Goal: Task Accomplishment & Management: Complete application form

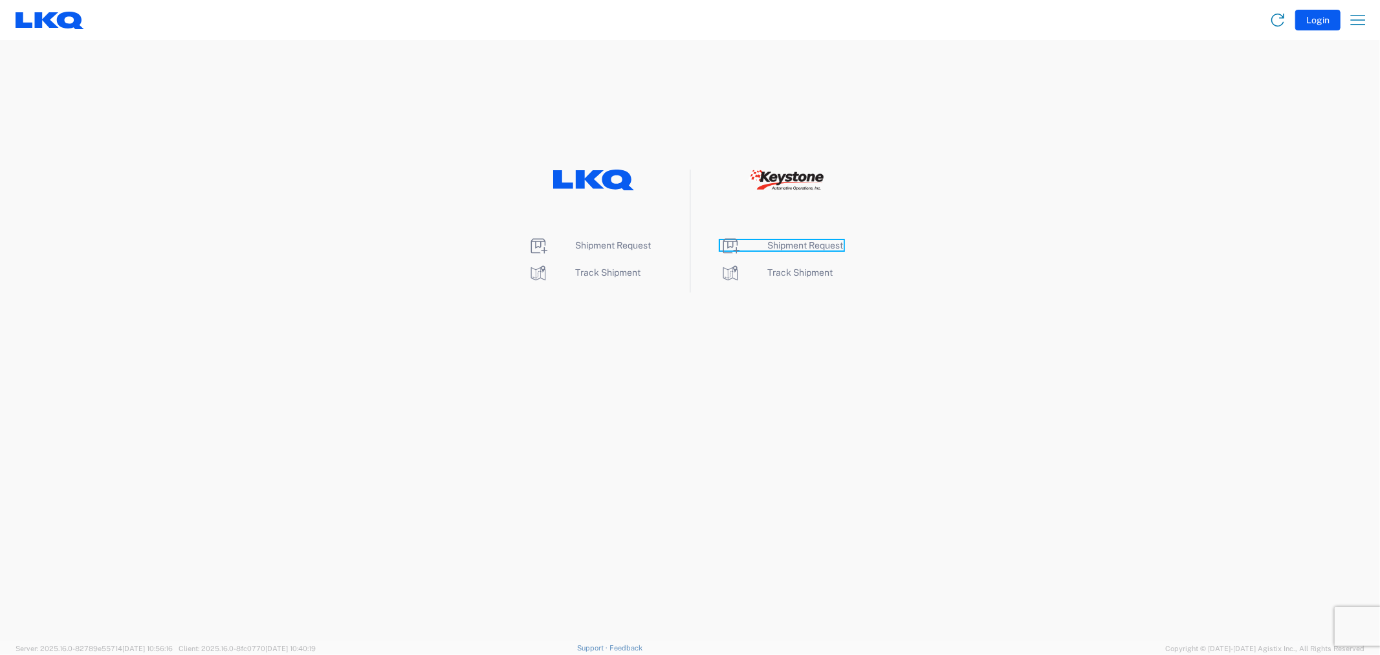
click at [788, 243] on span "Shipment Request" at bounding box center [806, 245] width 76 height 10
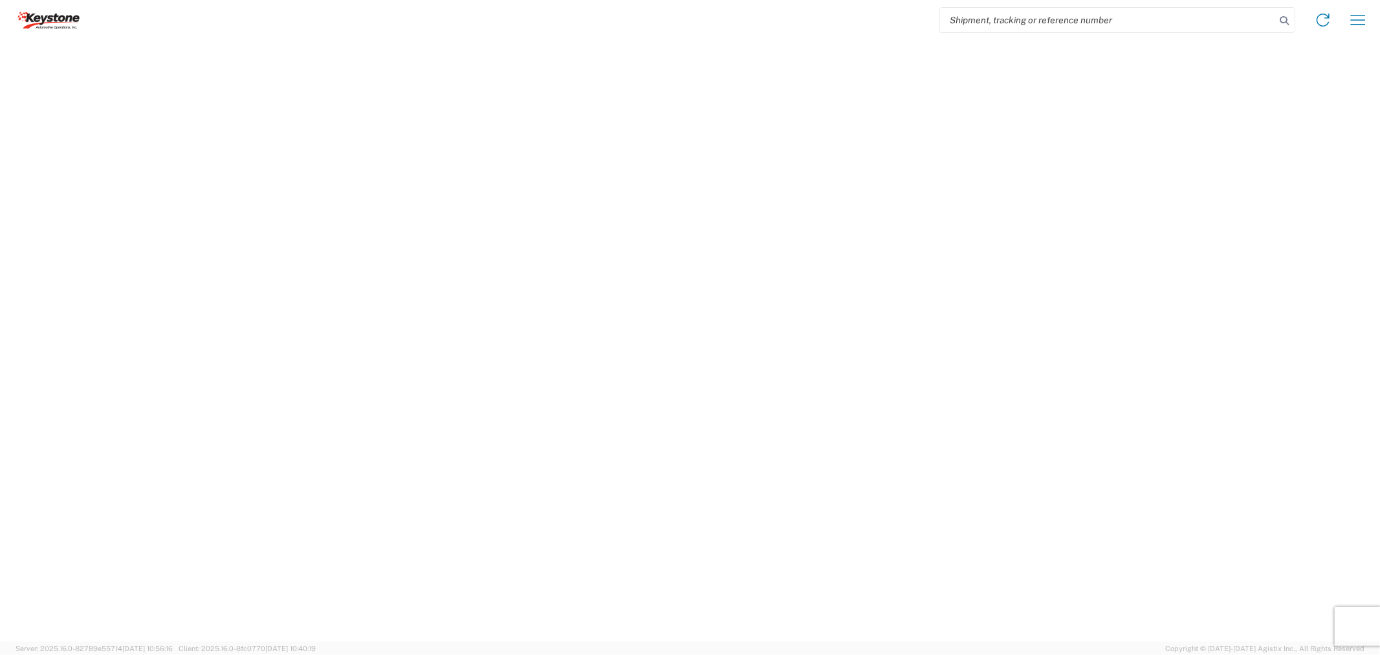
select select "FULL"
select select "LBS"
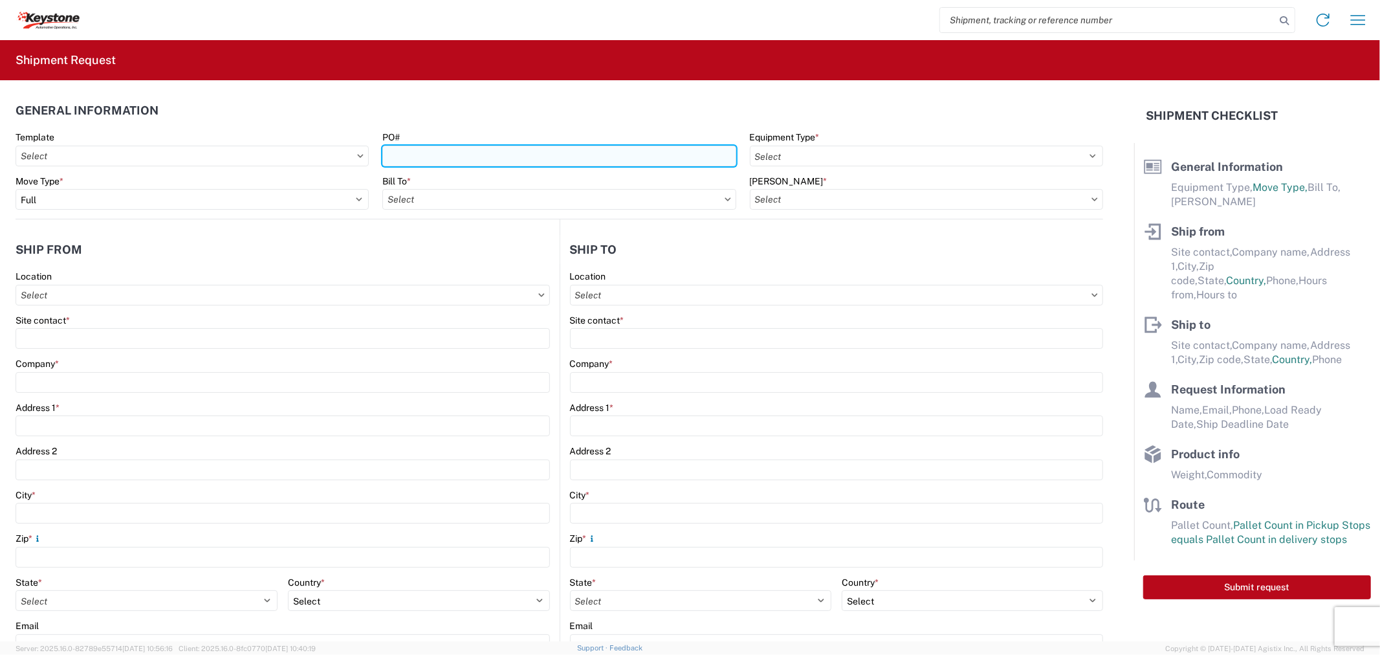
click at [492, 156] on input "PO#" at bounding box center [558, 156] width 353 height 21
paste input "2212545"
type input "2212545"
click at [461, 194] on input "Bill To *" at bounding box center [558, 199] width 353 height 21
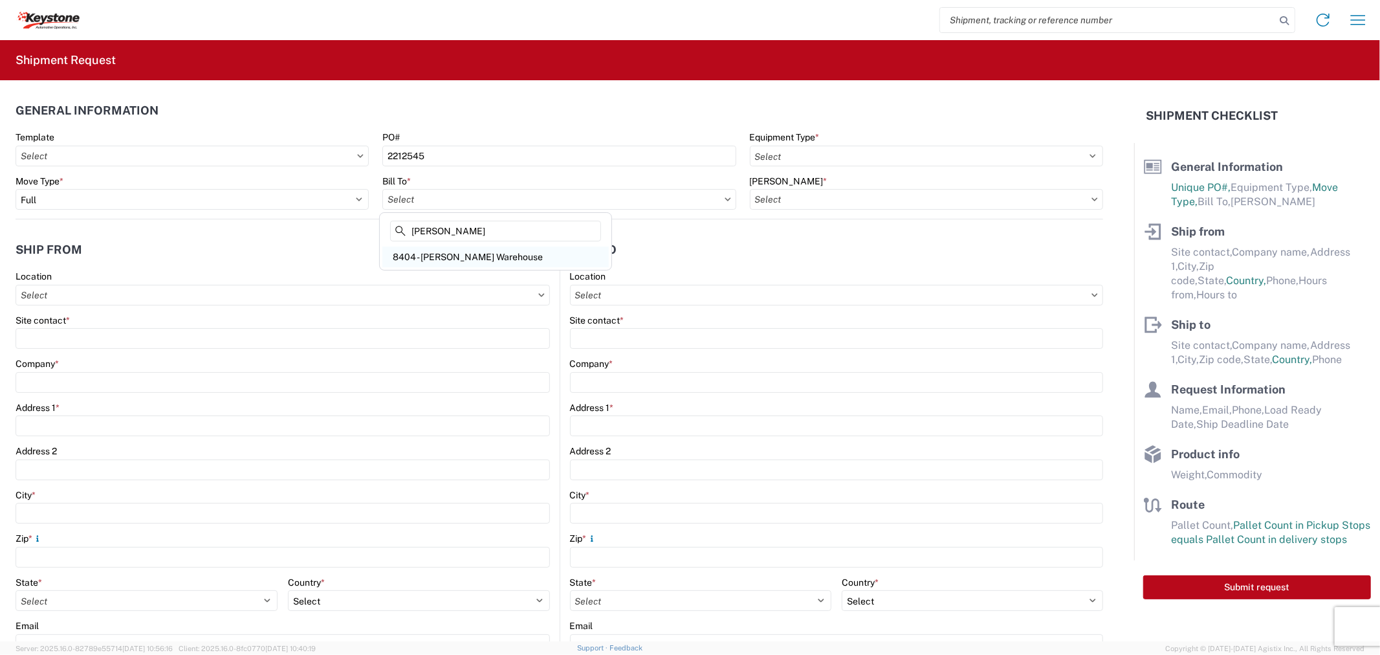
type input "[PERSON_NAME]"
click at [468, 254] on div "8404 - [PERSON_NAME] Warehouse" at bounding box center [495, 257] width 226 height 21
type input "8404 - [PERSON_NAME] Warehouse"
click at [802, 203] on input "[PERSON_NAME] *" at bounding box center [926, 199] width 353 height 21
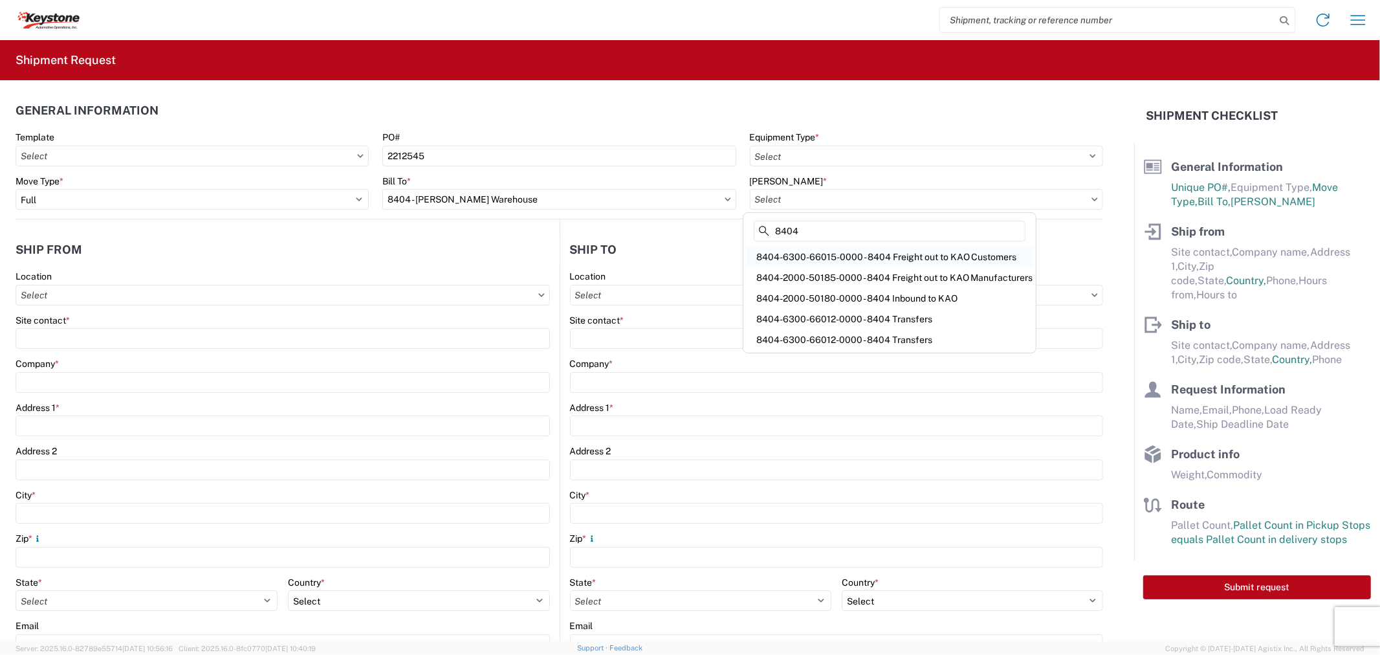
type input "8404"
click at [818, 253] on div "8404-6300-66015-0000 - 8404 Freight out to KAO Customers" at bounding box center [889, 257] width 287 height 21
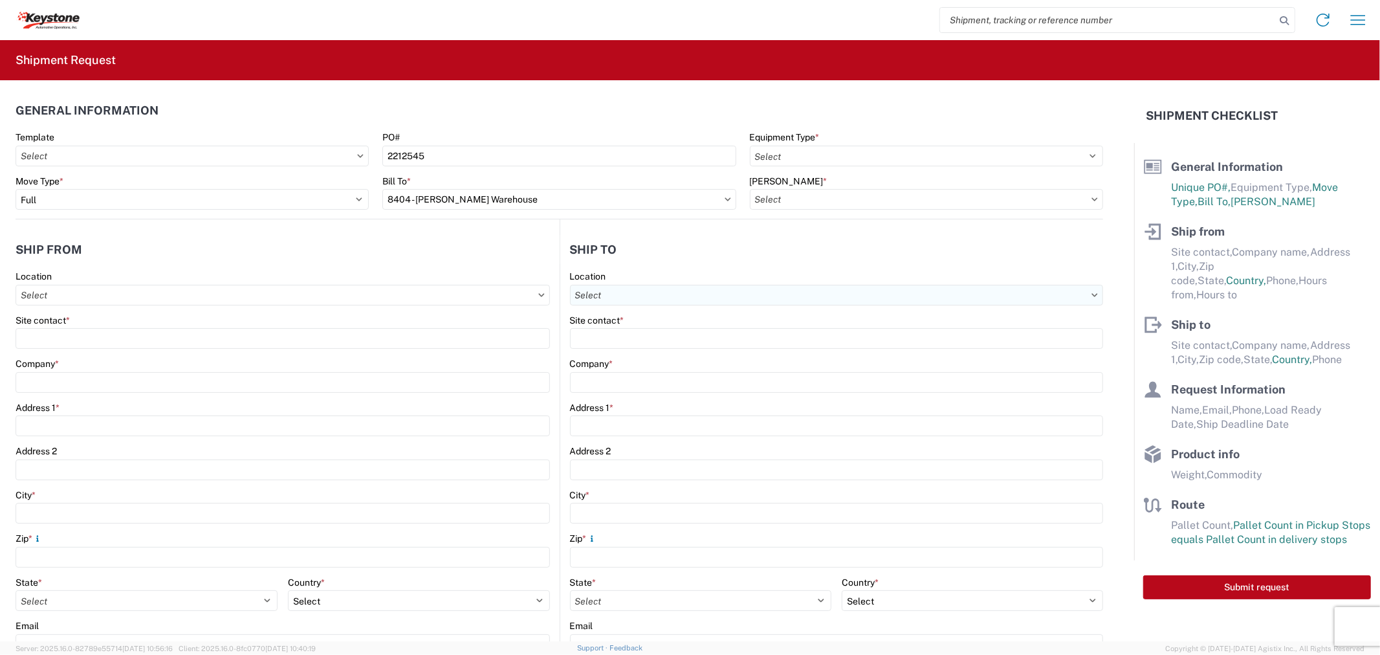
type input "8404-6300-66015-0000 - 8404 Freight out to KAO Customers"
click at [550, 295] on input "Location" at bounding box center [283, 295] width 534 height 21
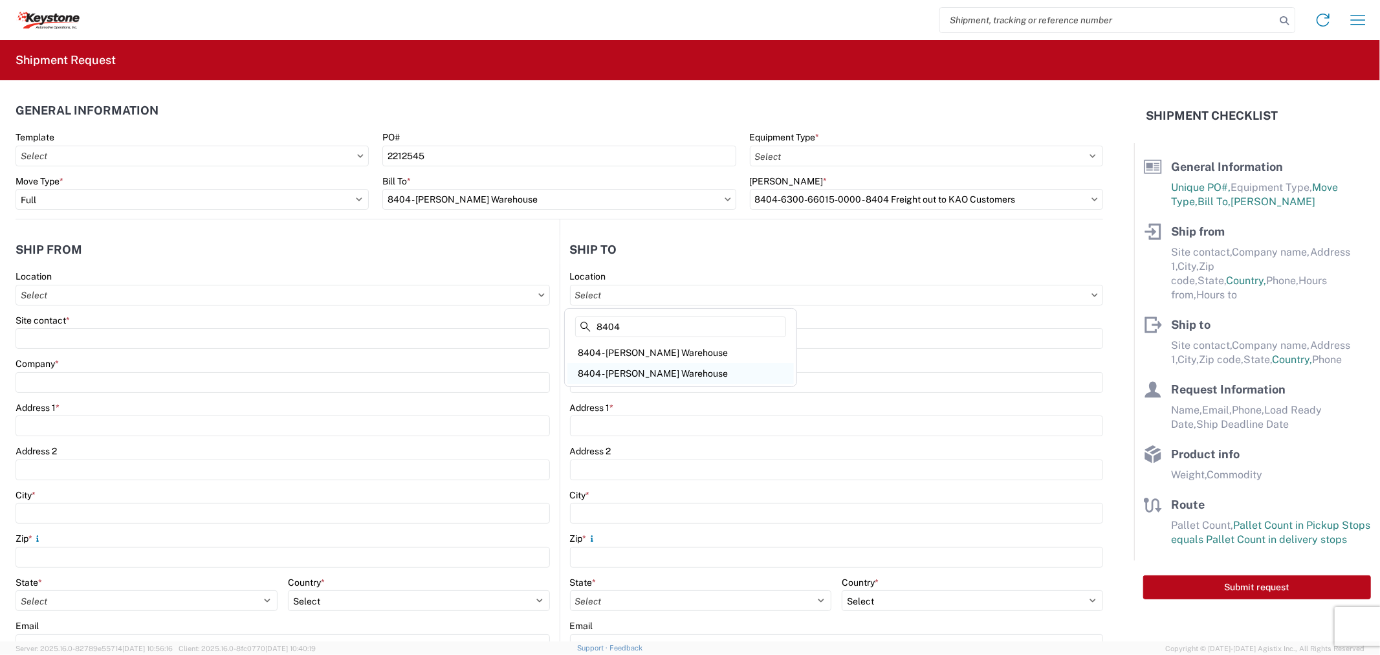
type input "8404"
click at [658, 370] on div "8404 - [PERSON_NAME] Warehouse" at bounding box center [680, 373] width 226 height 21
type input "8404 - [PERSON_NAME] Warehouse"
type input "KAO"
type input "[STREET_ADDRESS]"
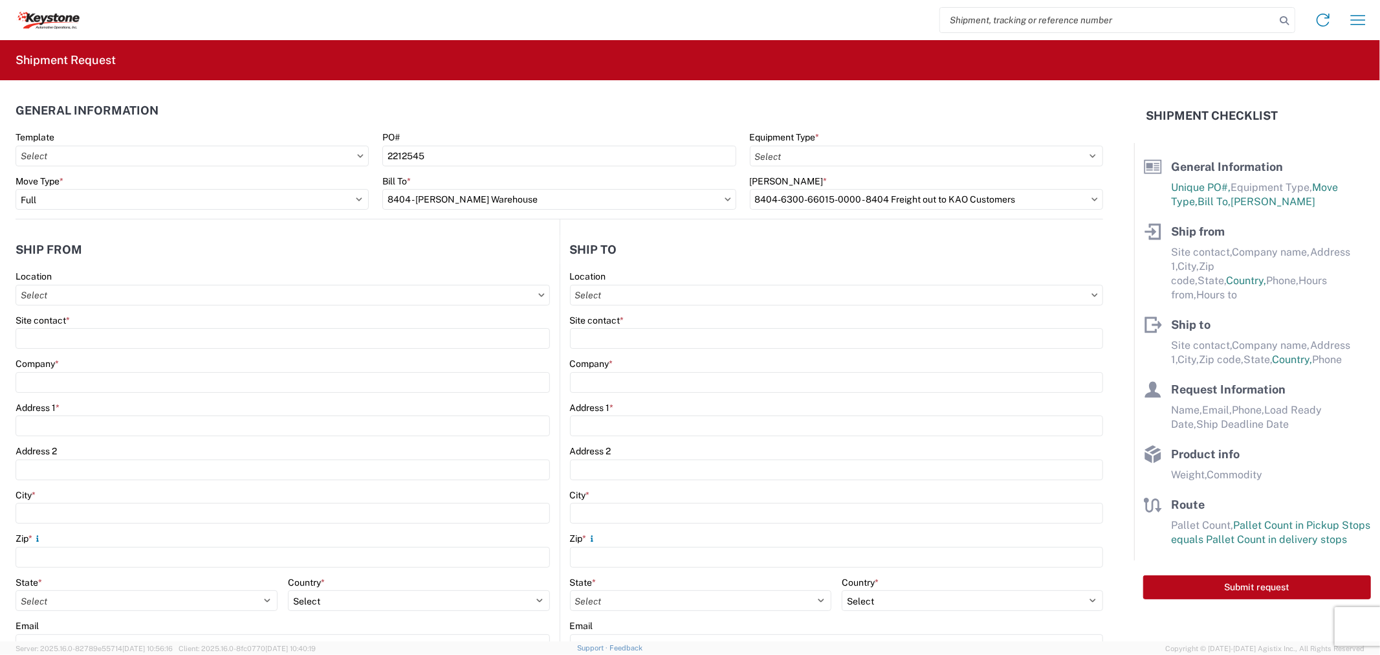
type input "Suite 100"
type input "[PERSON_NAME]"
type input "75038"
select select "[GEOGRAPHIC_DATA]"
select select "US"
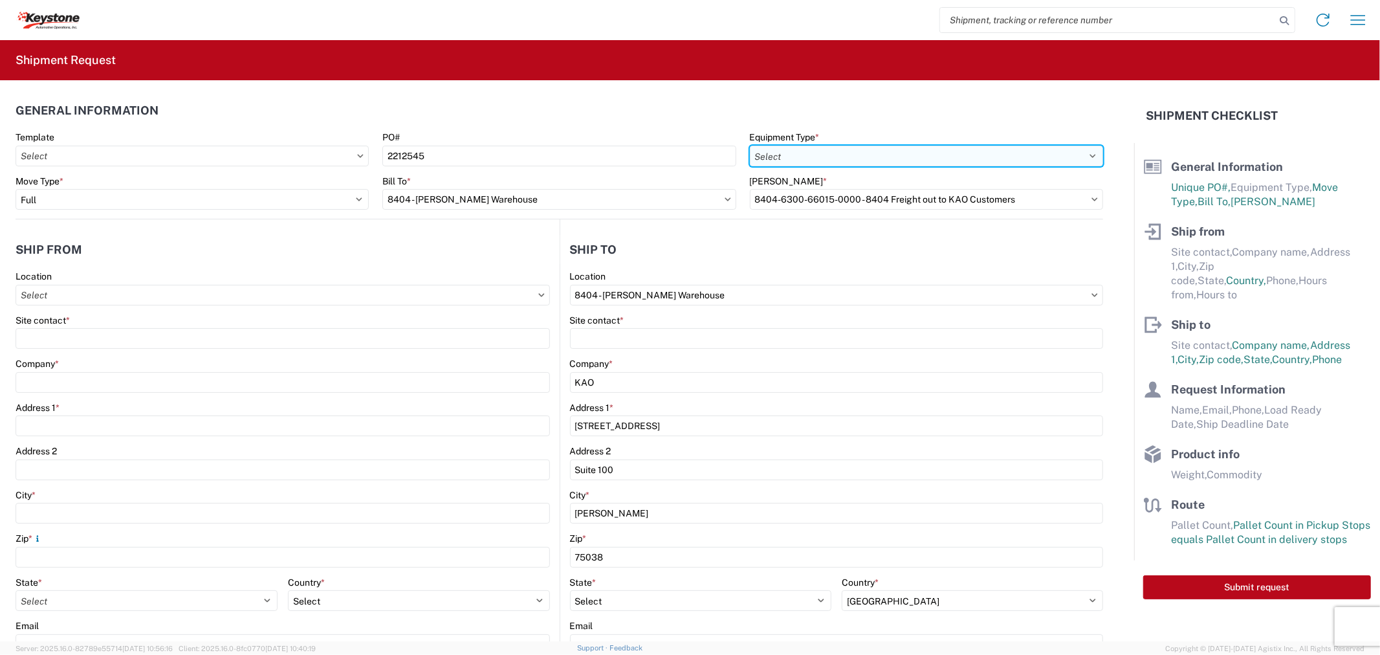
click at [775, 160] on select "Select 53’ Dry Van Flatbed Dropdeck (van) Lowboy (flatbed) Rail" at bounding box center [926, 156] width 353 height 21
select select "STDV"
click at [750, 146] on select "Select 53’ Dry Van Flatbed Dropdeck (van) Lowboy (flatbed) Rail" at bounding box center [926, 156] width 353 height 21
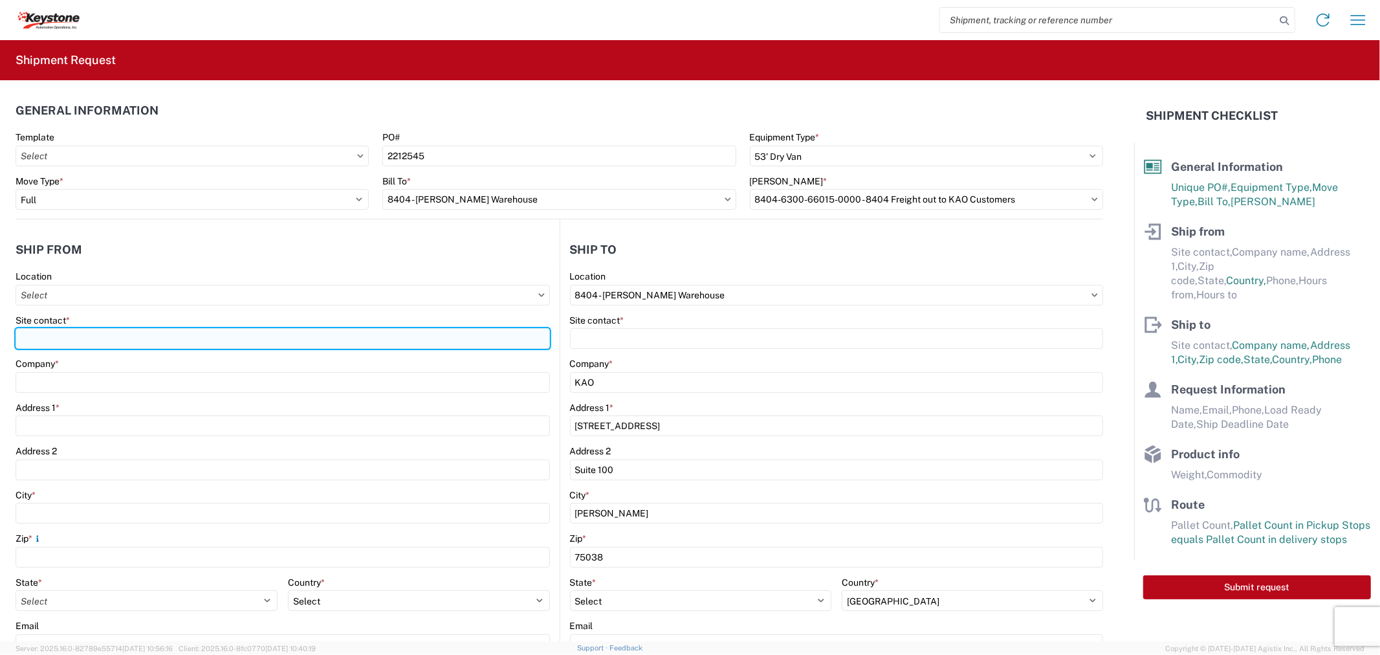
click at [129, 341] on input "Site contact *" at bounding box center [283, 338] width 534 height 21
type input "DECKED"
click at [65, 335] on input "DECKED" at bounding box center [283, 338] width 534 height 21
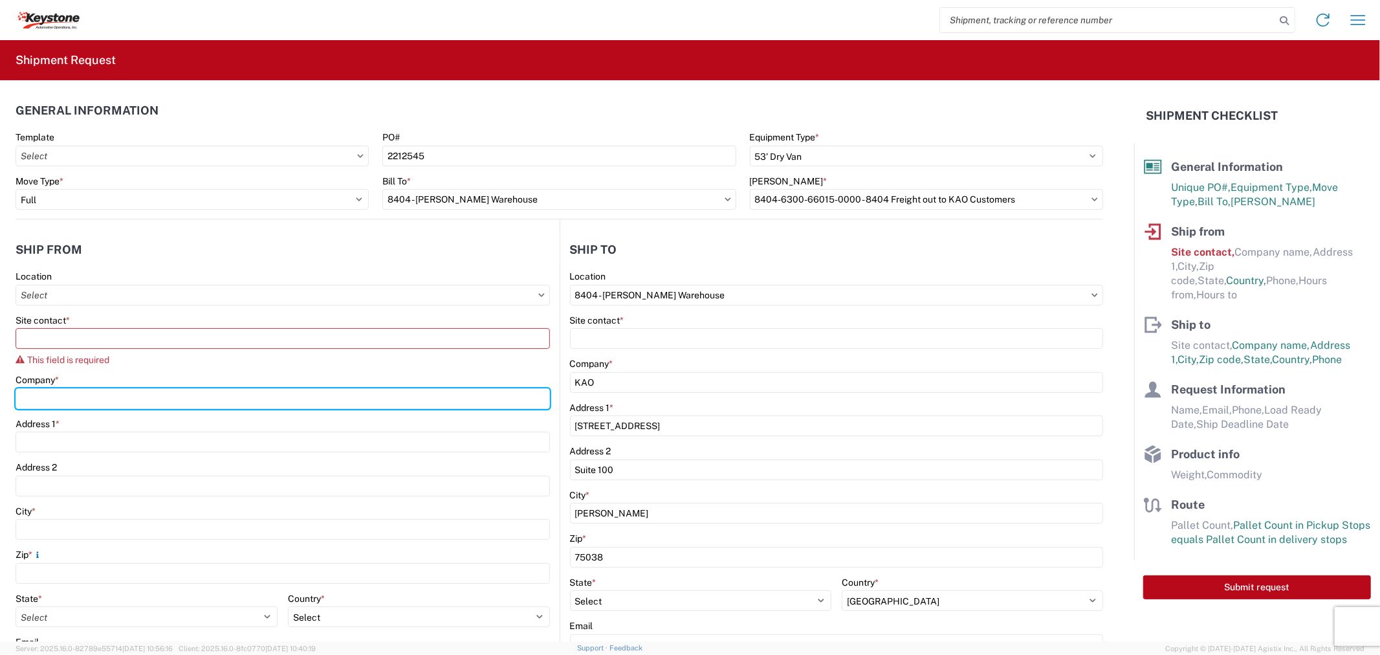
click at [37, 376] on div "Company *" at bounding box center [283, 391] width 534 height 35
type input "DECKED"
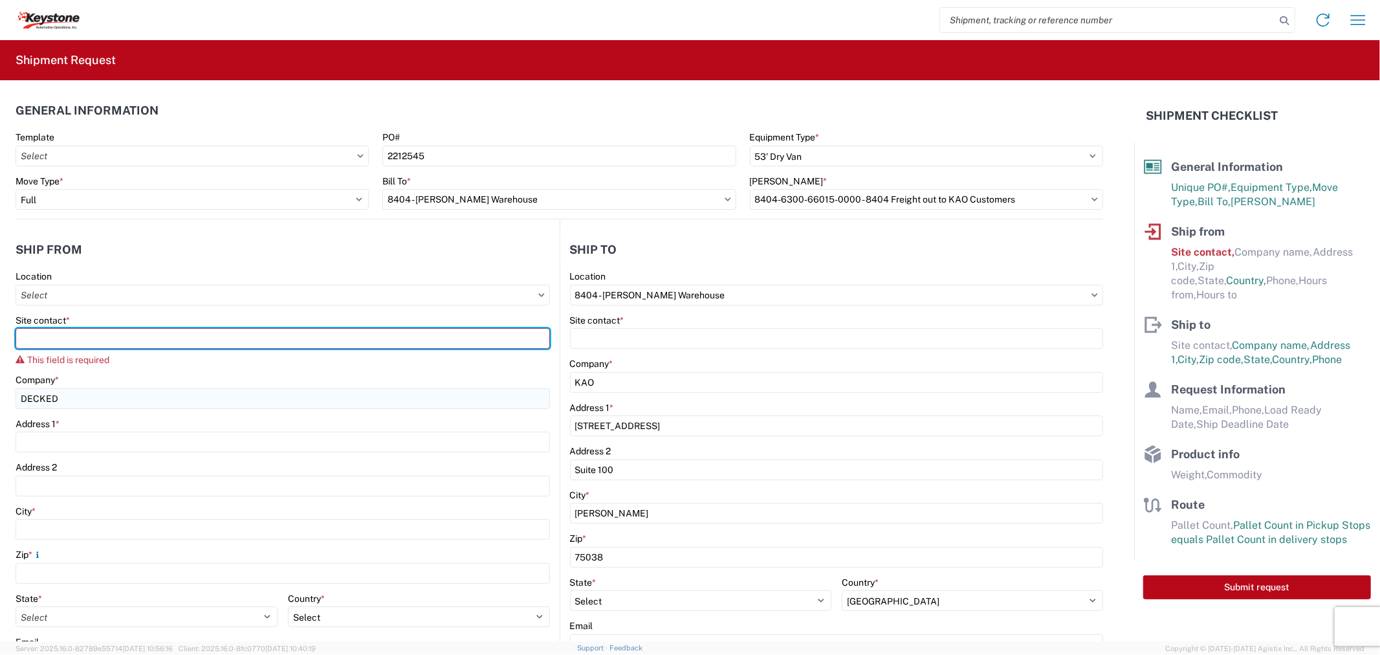
type input "[PERSON_NAME]"
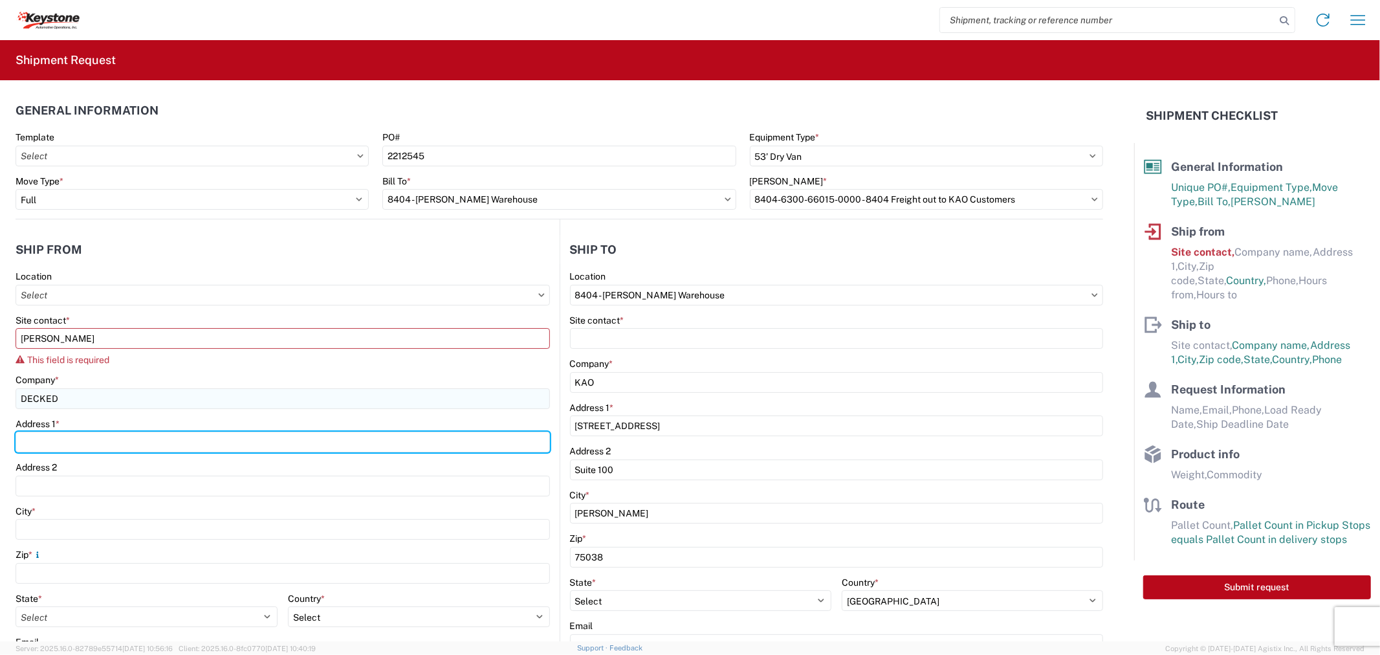
type input "[STREET_ADDRESS][PERSON_NAME]"
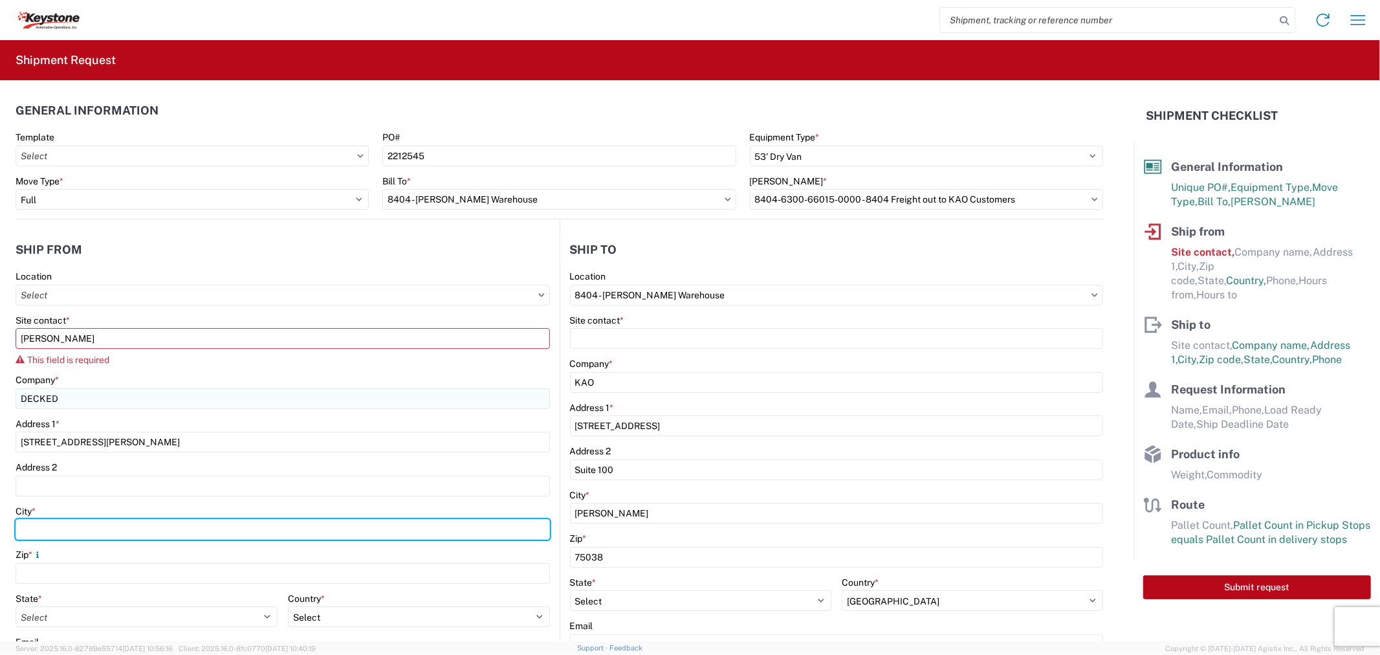
type input "DEFIANCE"
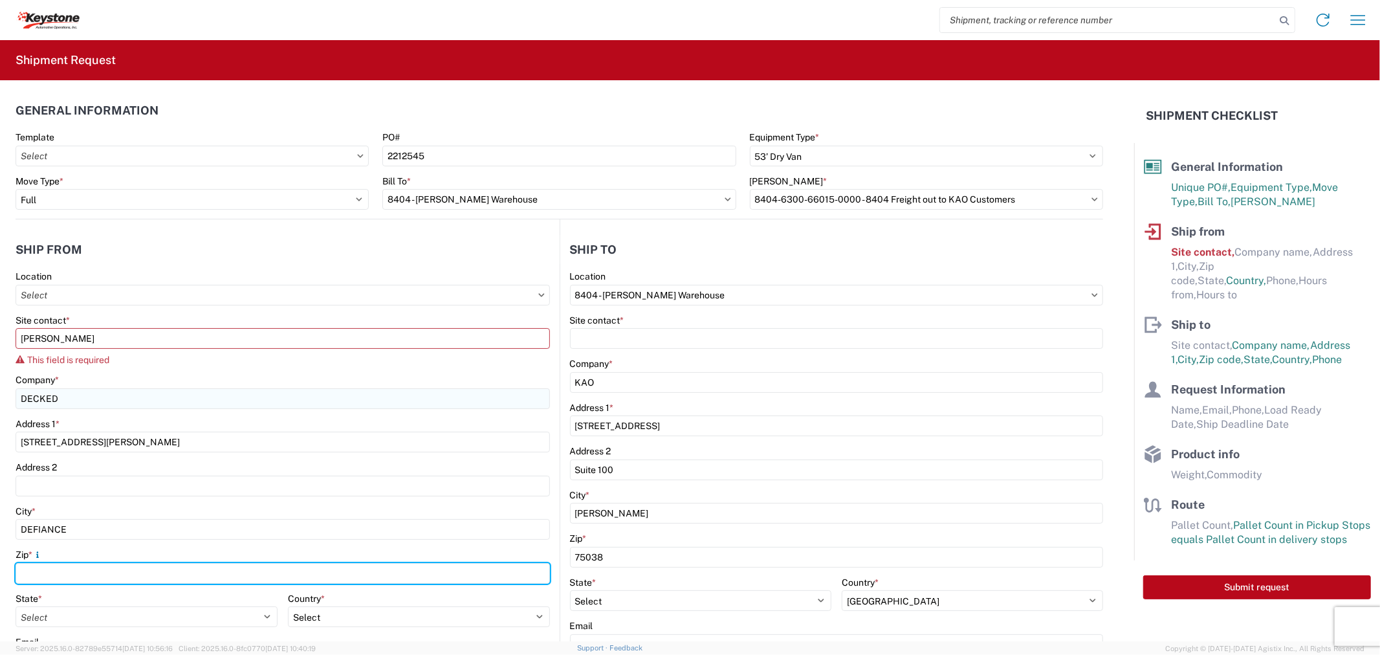
type input "43512"
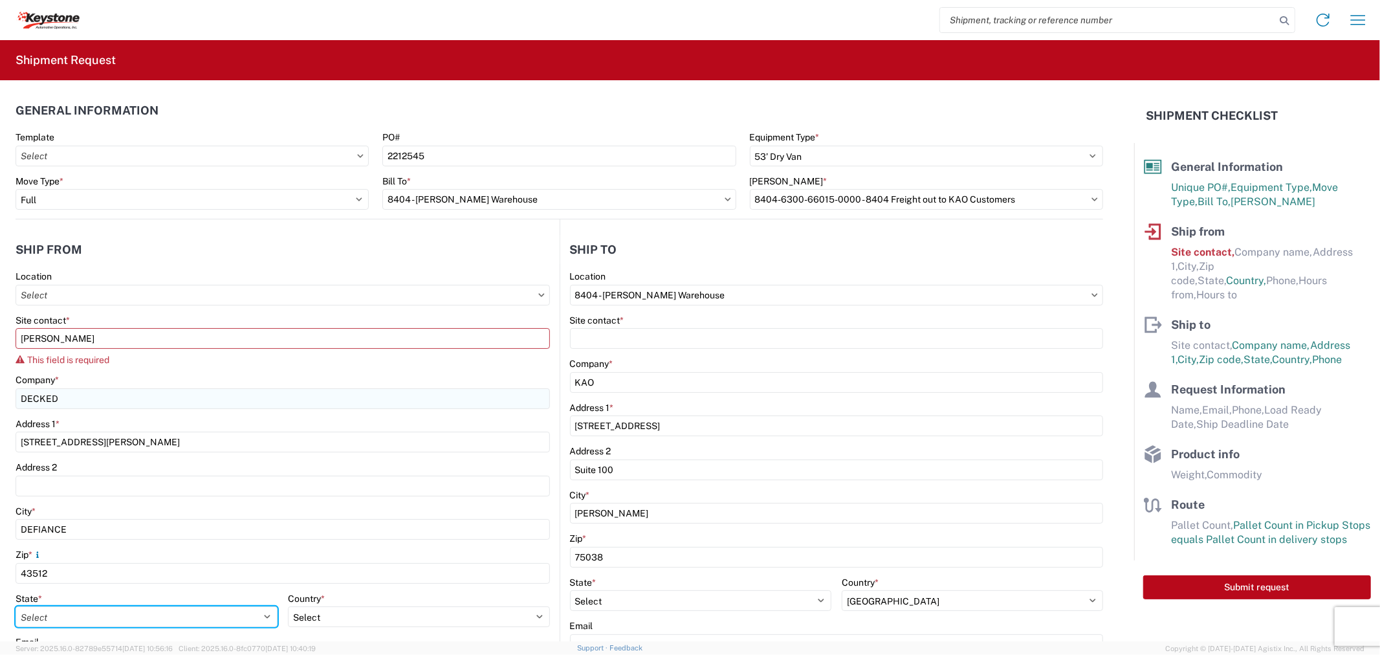
select select "OH"
type input "[EMAIL_ADDRESS][DOMAIN_NAME]"
type input "2088060251"
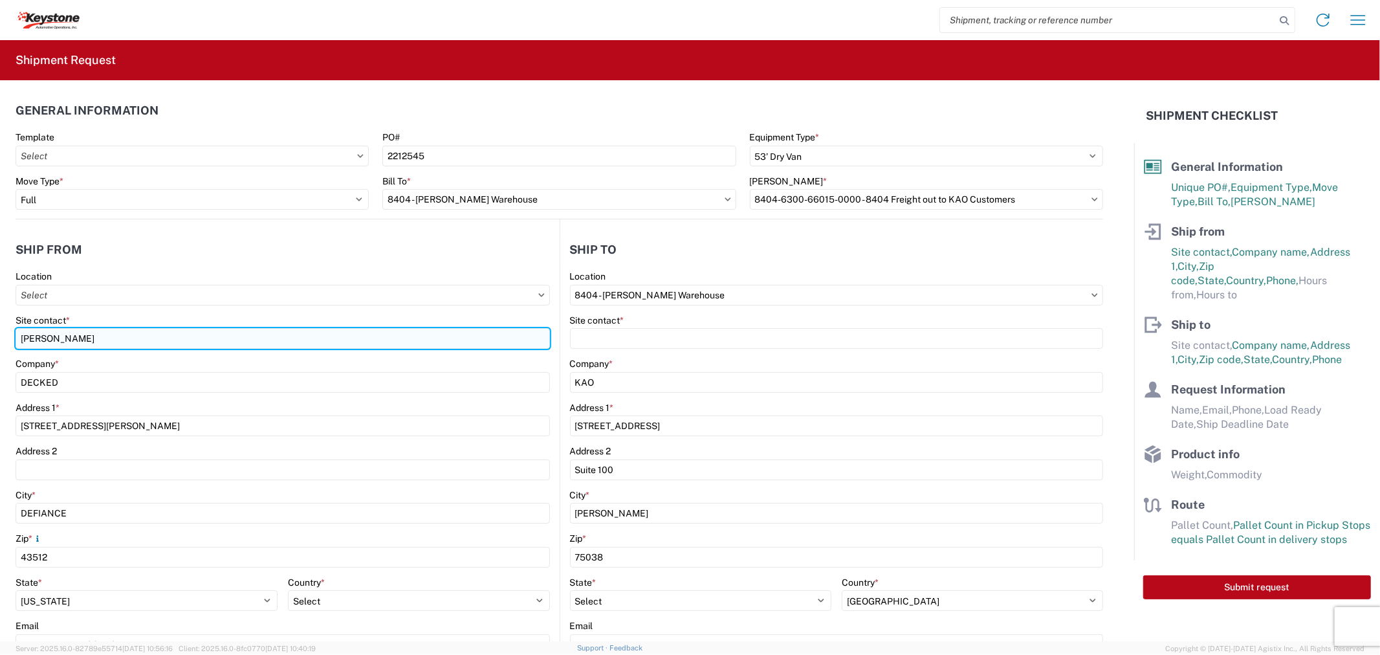
click at [82, 337] on input "[PERSON_NAME]" at bounding box center [283, 338] width 534 height 21
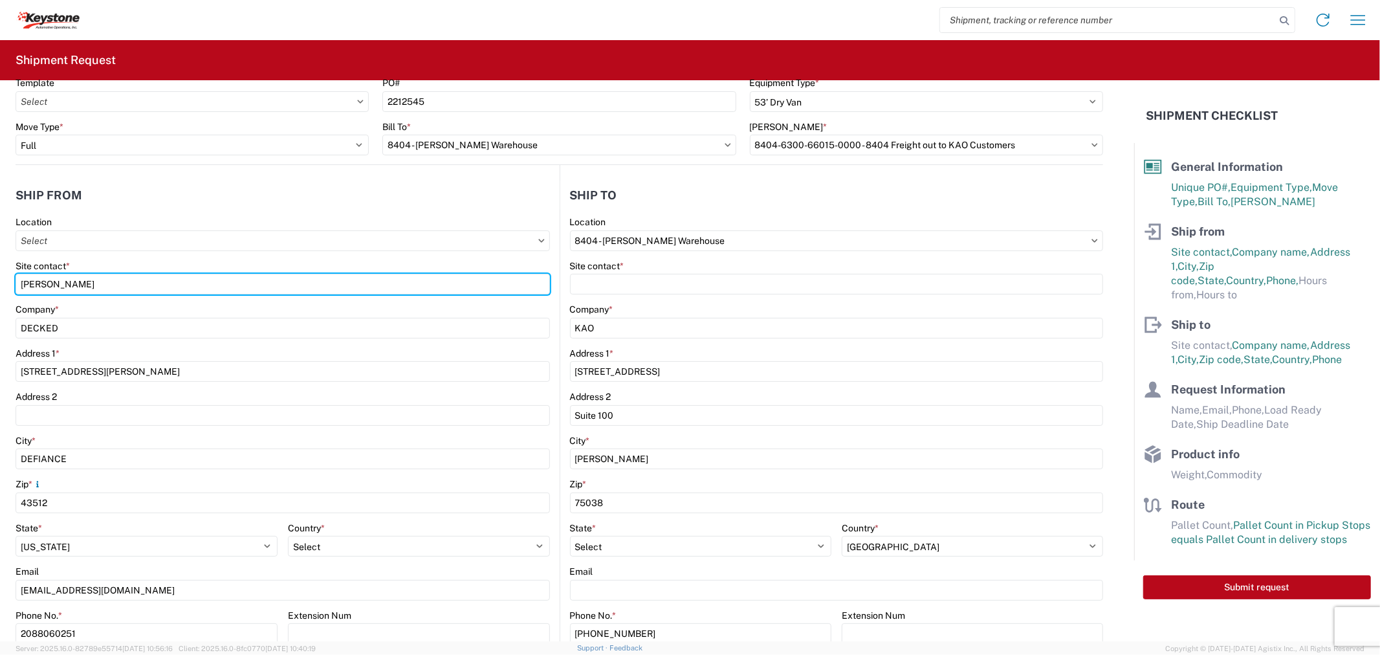
scroll to position [144, 0]
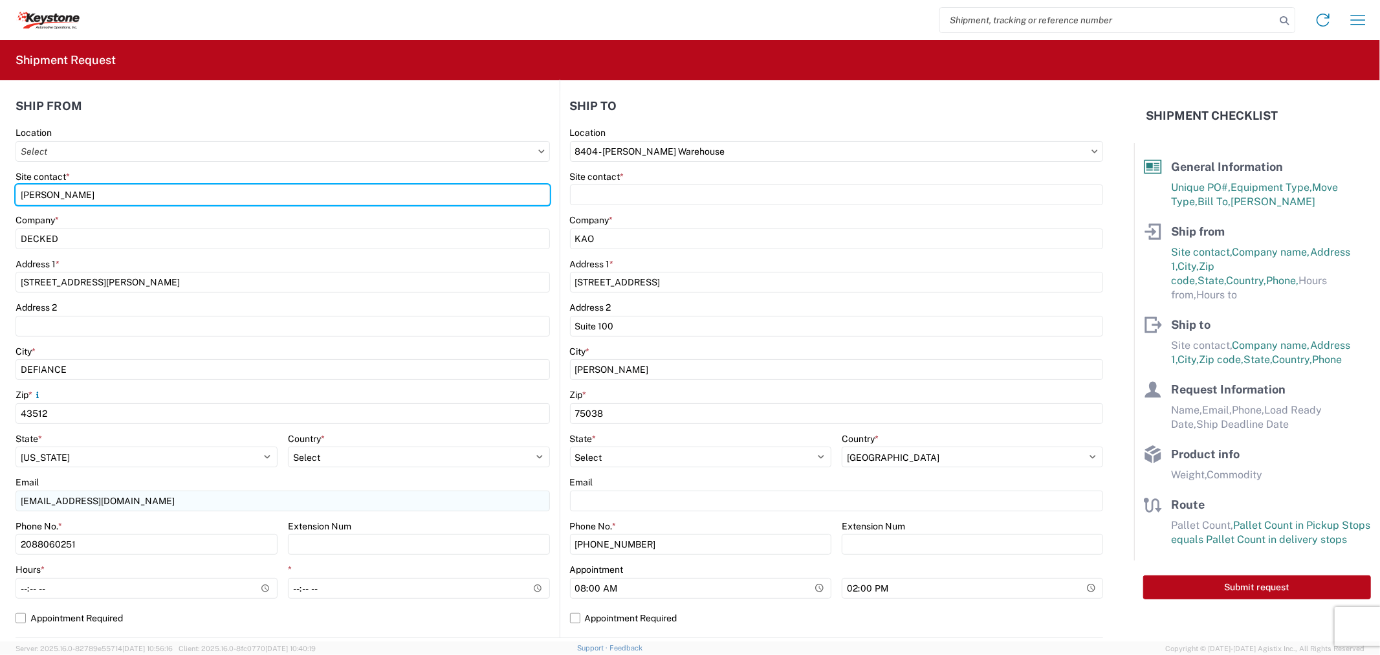
type input "[PERSON_NAME]"
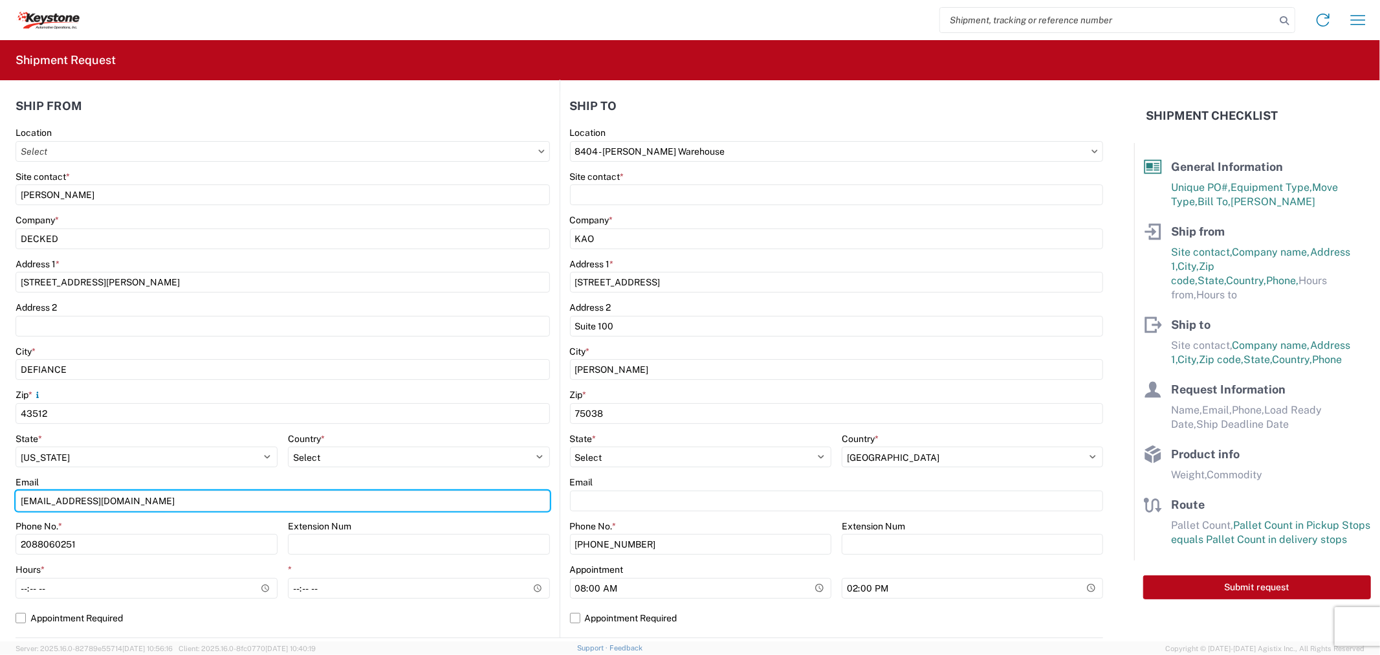
drag, startPoint x: 46, startPoint y: 501, endPoint x: 0, endPoint y: 495, distance: 46.3
click at [0, 495] on form "General Information Template PO# 2212545 Equipment Type * Select 53’ Dry Van Fl…" at bounding box center [567, 360] width 1134 height 561
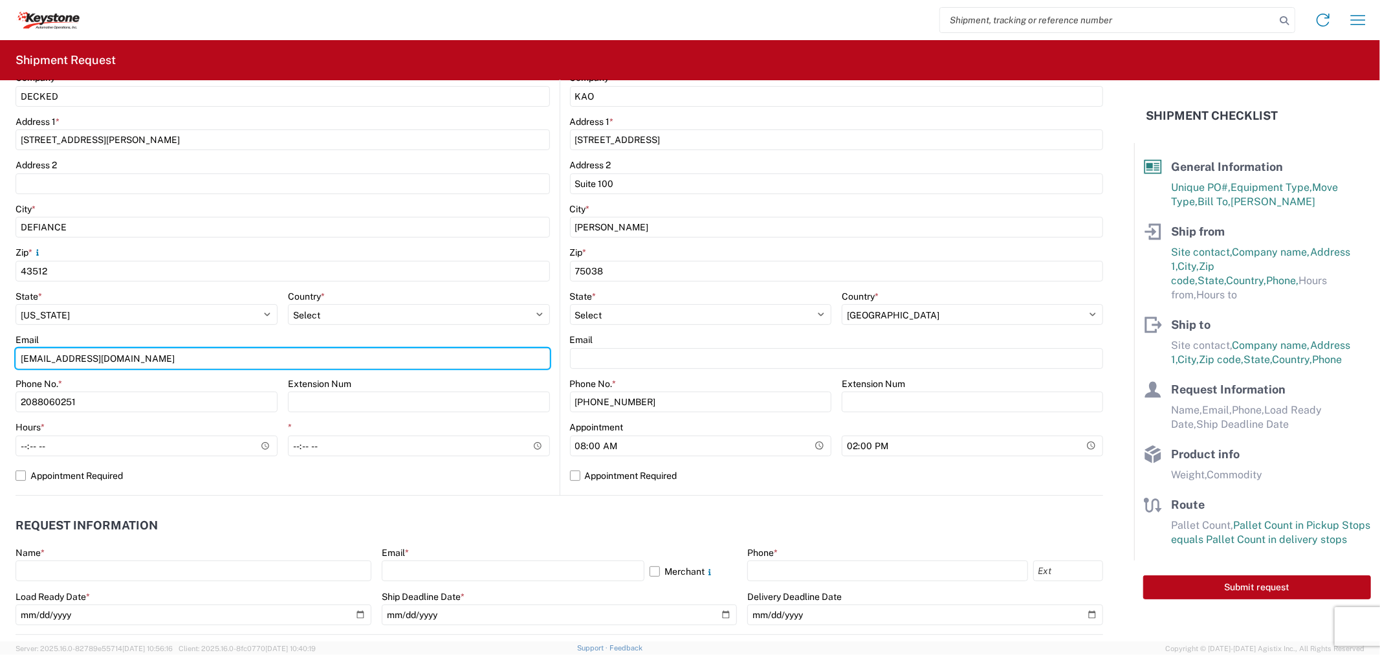
scroll to position [287, 0]
type input "[EMAIL_ADDRESS][DOMAIN_NAME]"
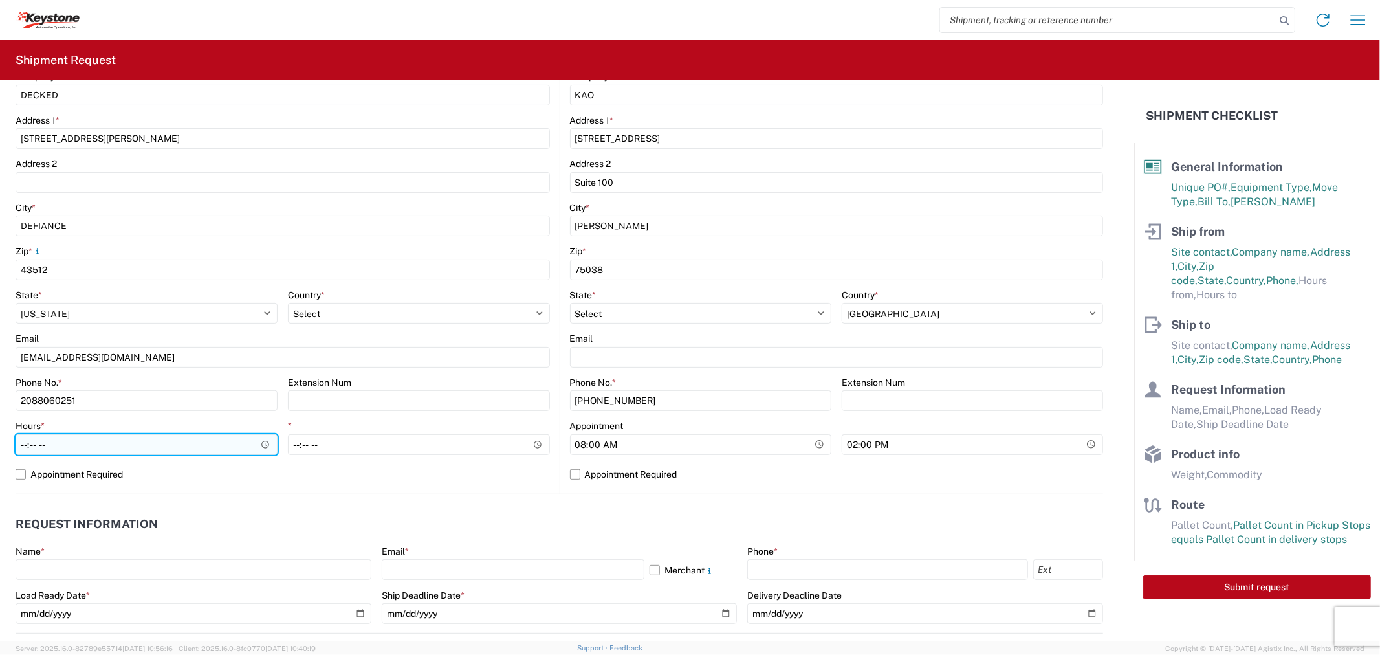
click at [23, 437] on input "Hours *" at bounding box center [147, 444] width 262 height 21
type input "07:00"
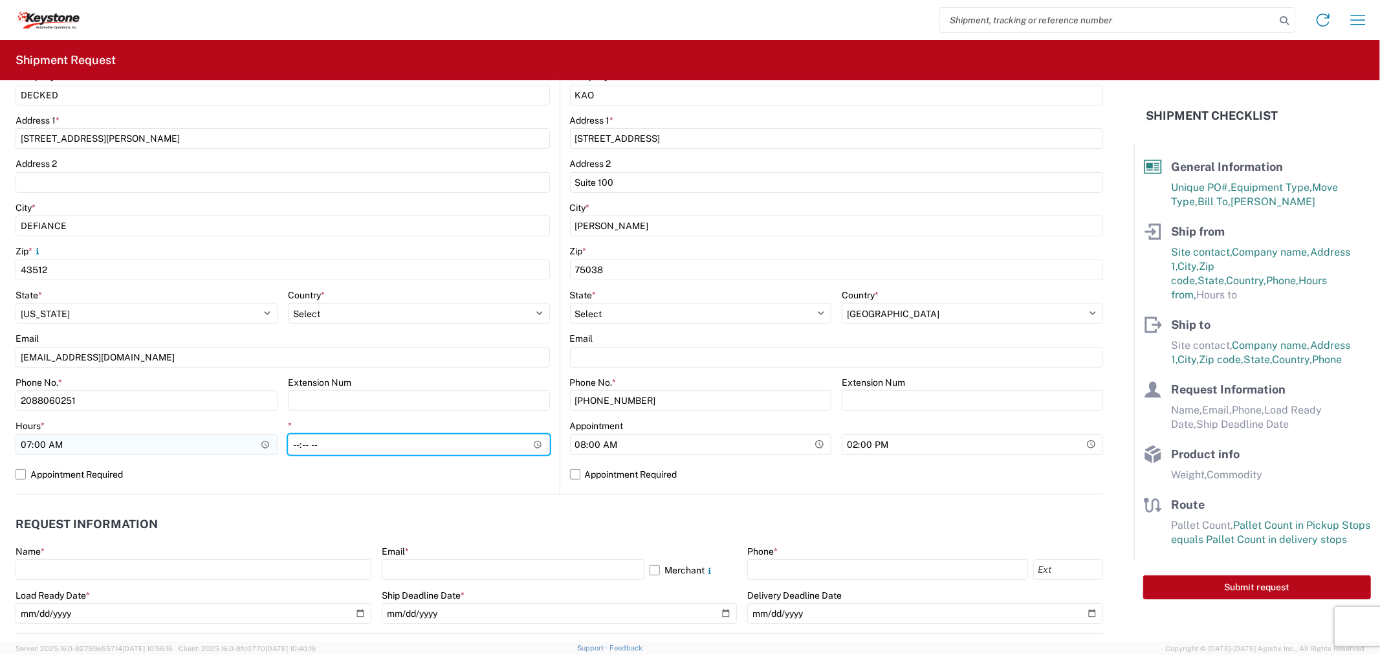
type input "15:30"
click at [19, 475] on label "Appointment Required" at bounding box center [283, 474] width 534 height 21
click at [0, 0] on input "Appointment Required" at bounding box center [0, 0] width 0 height 0
select select "US"
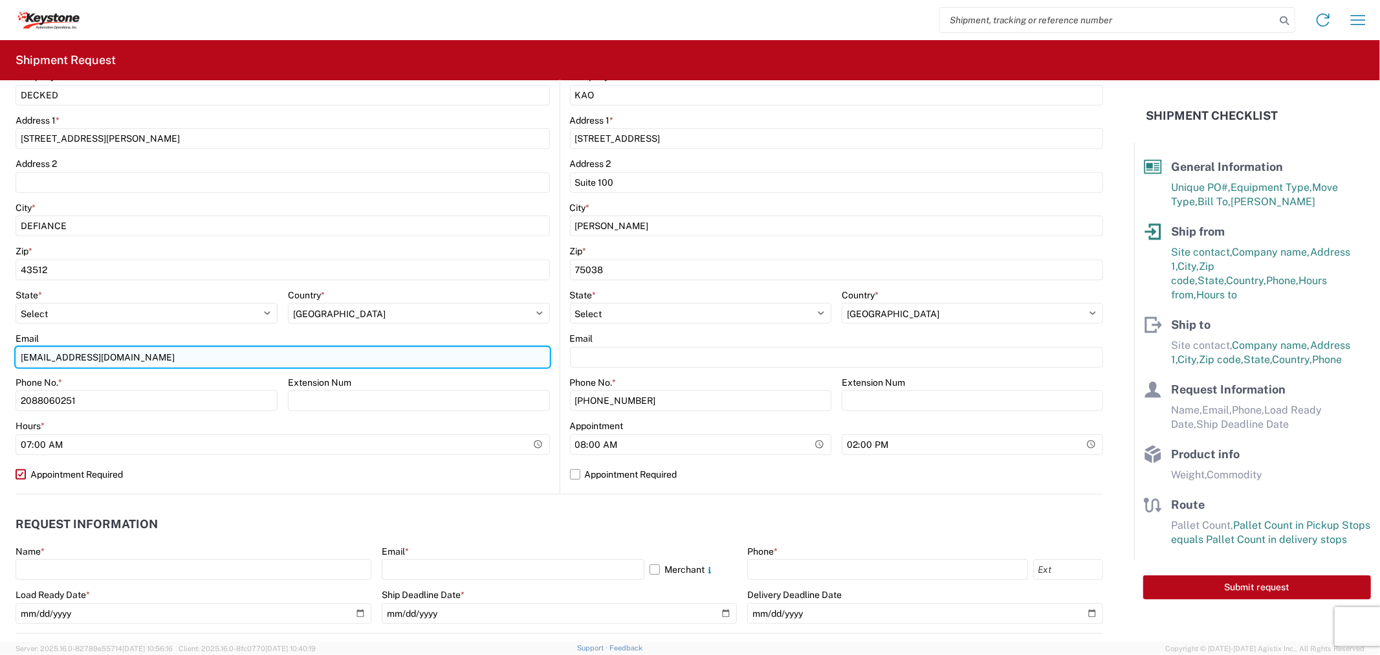
click at [139, 355] on input "[EMAIL_ADDRESS][DOMAIN_NAME]" at bounding box center [283, 357] width 534 height 21
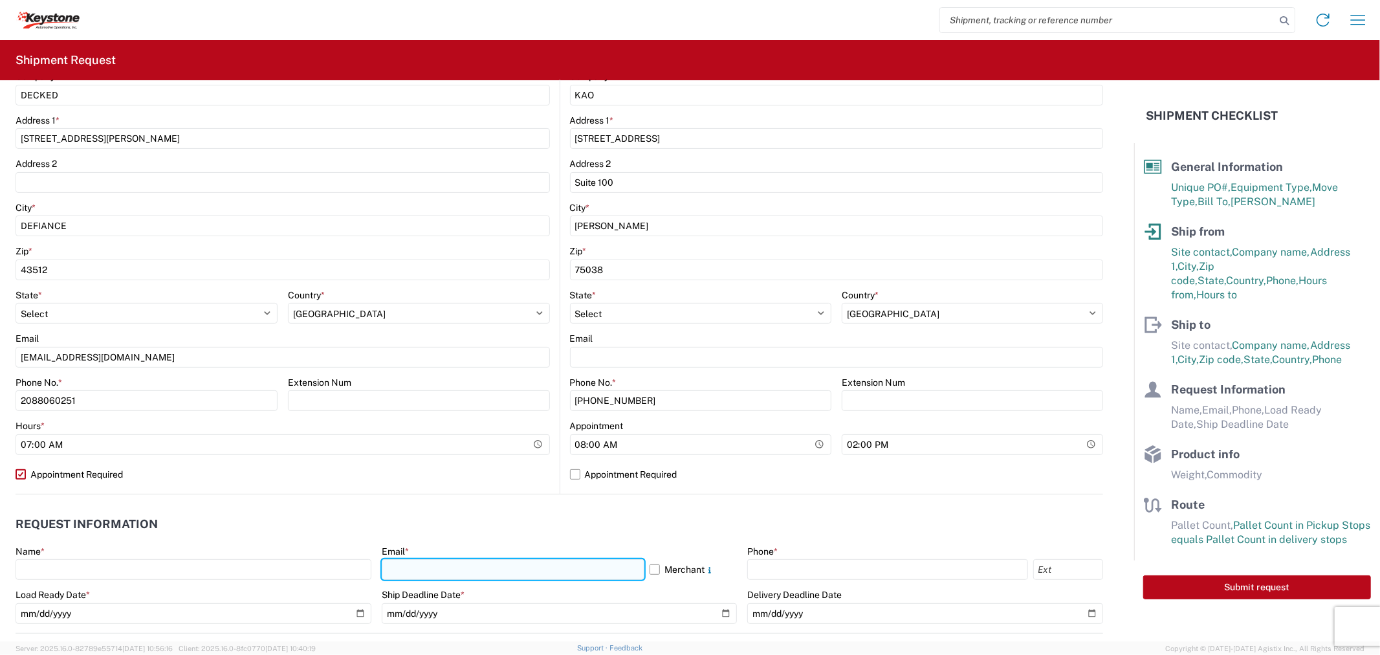
drag, startPoint x: 463, startPoint y: 566, endPoint x: 508, endPoint y: 567, distance: 45.3
click at [463, 566] on input "text" at bounding box center [513, 569] width 263 height 21
paste input "[EMAIL_ADDRESS][DOMAIN_NAME]"
type input "[EMAIL_ADDRESS][DOMAIN_NAME]"
click at [650, 564] on label "Merchant" at bounding box center [693, 569] width 87 height 21
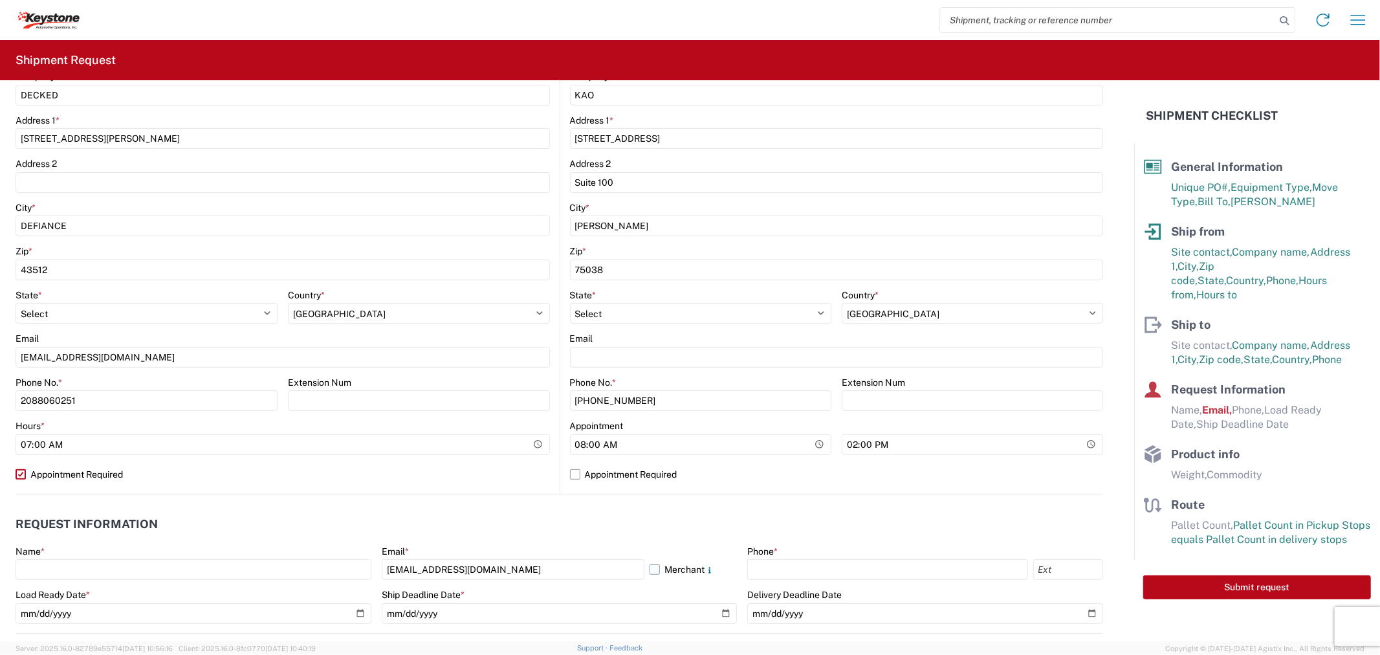
click at [0, 0] on input "Merchant" at bounding box center [0, 0] width 0 height 0
click at [140, 402] on input "2088060251" at bounding box center [147, 400] width 262 height 21
drag, startPoint x: 140, startPoint y: 402, endPoint x: 468, endPoint y: 483, distance: 337.7
click at [140, 402] on input "2088060251" at bounding box center [147, 400] width 262 height 21
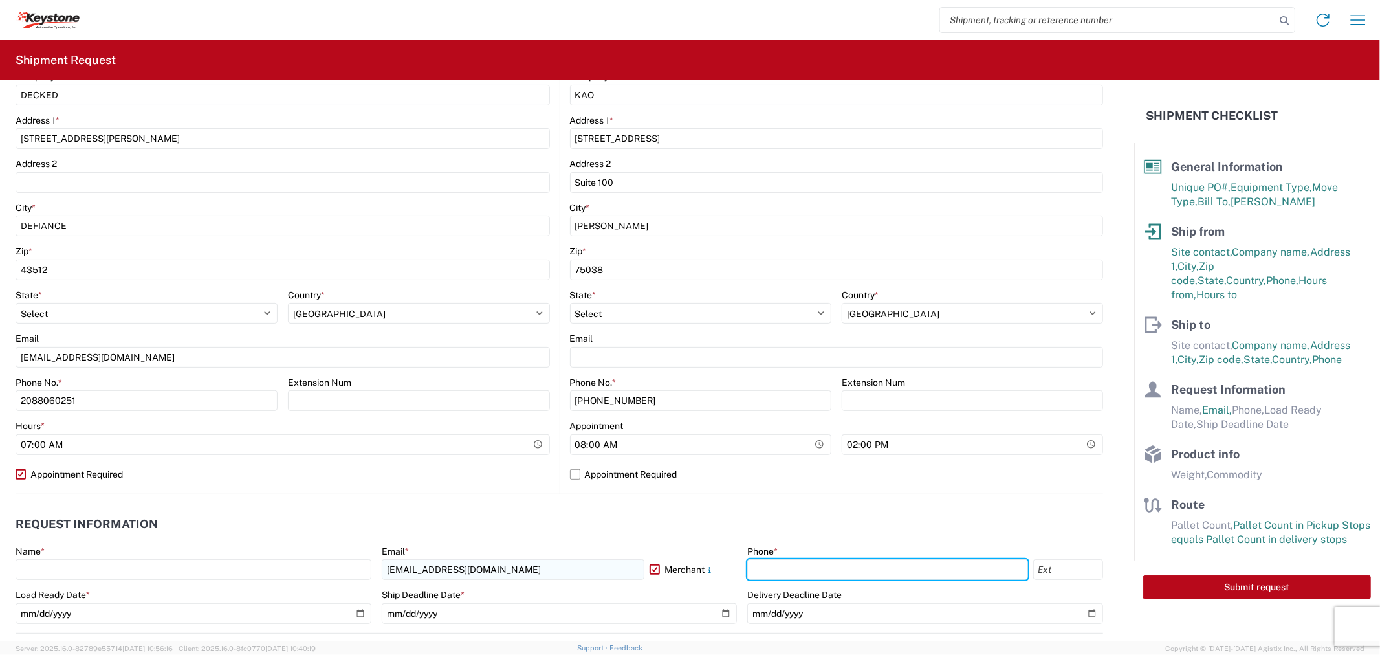
drag, startPoint x: 753, startPoint y: 571, endPoint x: 536, endPoint y: 564, distance: 217.5
click at [753, 571] on input "text" at bounding box center [887, 569] width 280 height 21
paste input "2088060251"
type input "2088060251"
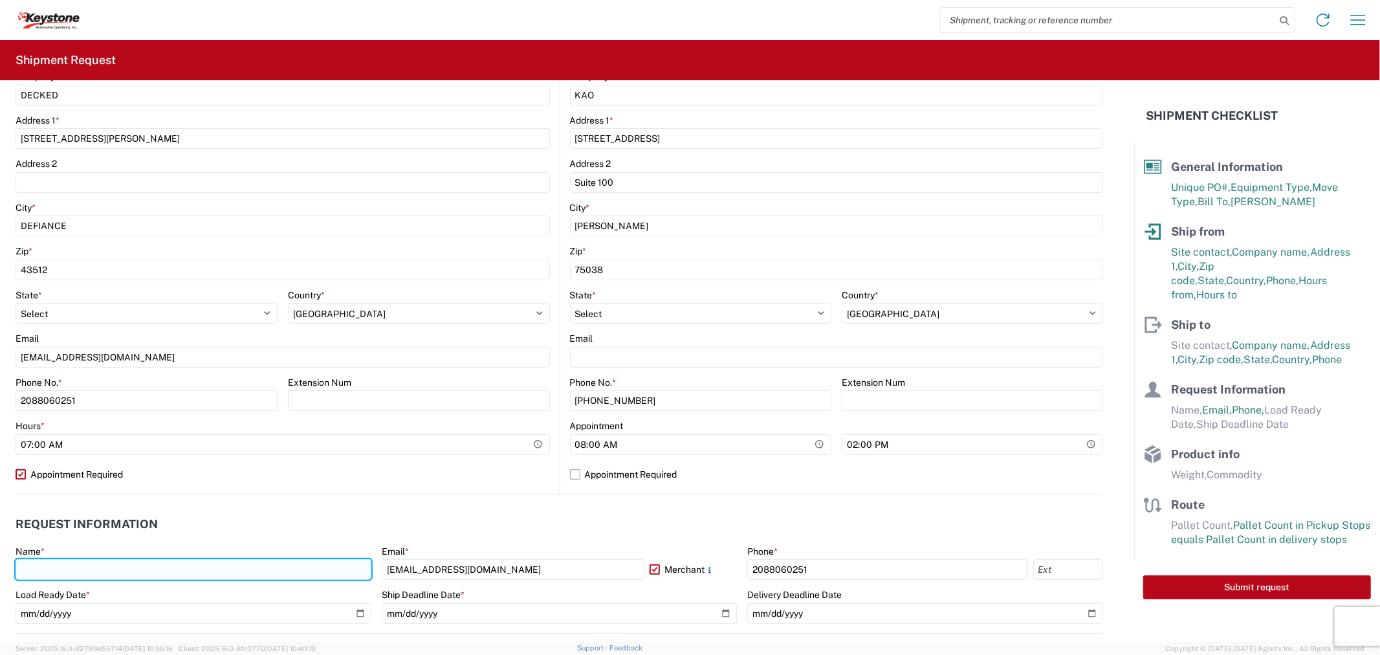
click at [309, 566] on input "text" at bounding box center [194, 569] width 356 height 21
type input "[PERSON_NAME]"
click at [570, 474] on label "Appointment Required" at bounding box center [837, 474] width 534 height 21
click at [0, 0] on input "Appointment Required" at bounding box center [0, 0] width 0 height 0
select select "[GEOGRAPHIC_DATA]"
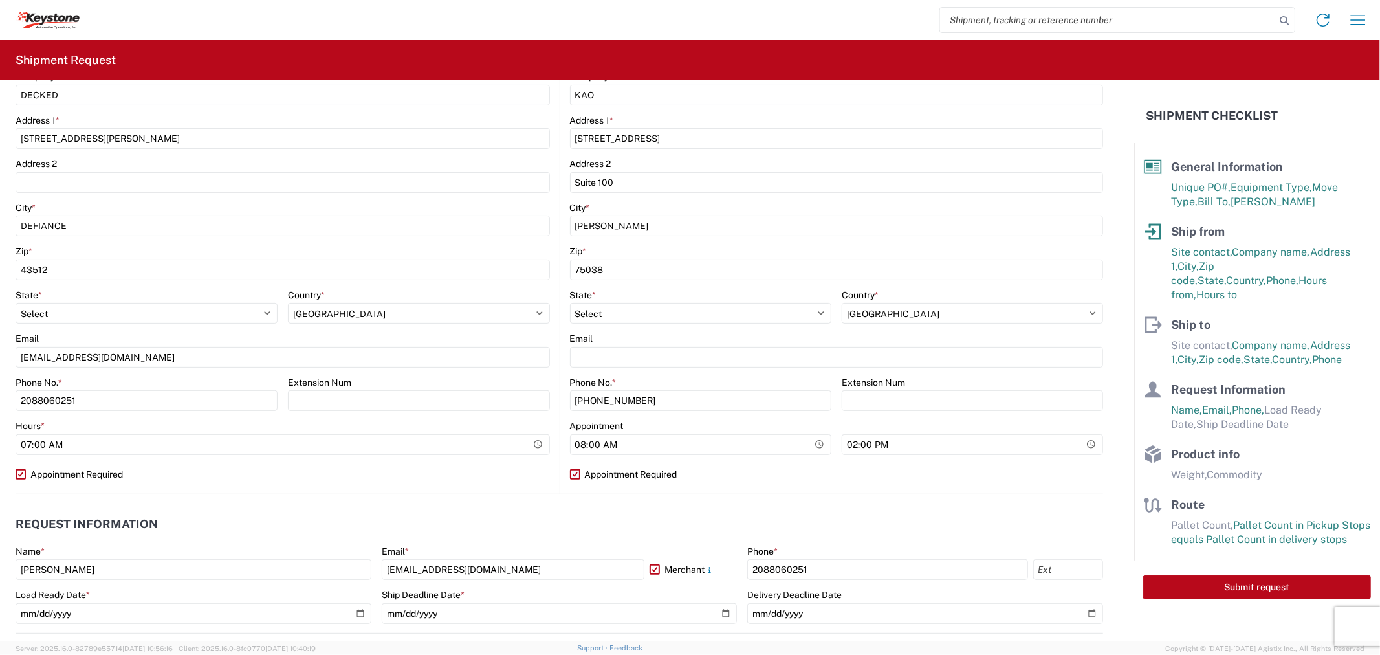
select select "US"
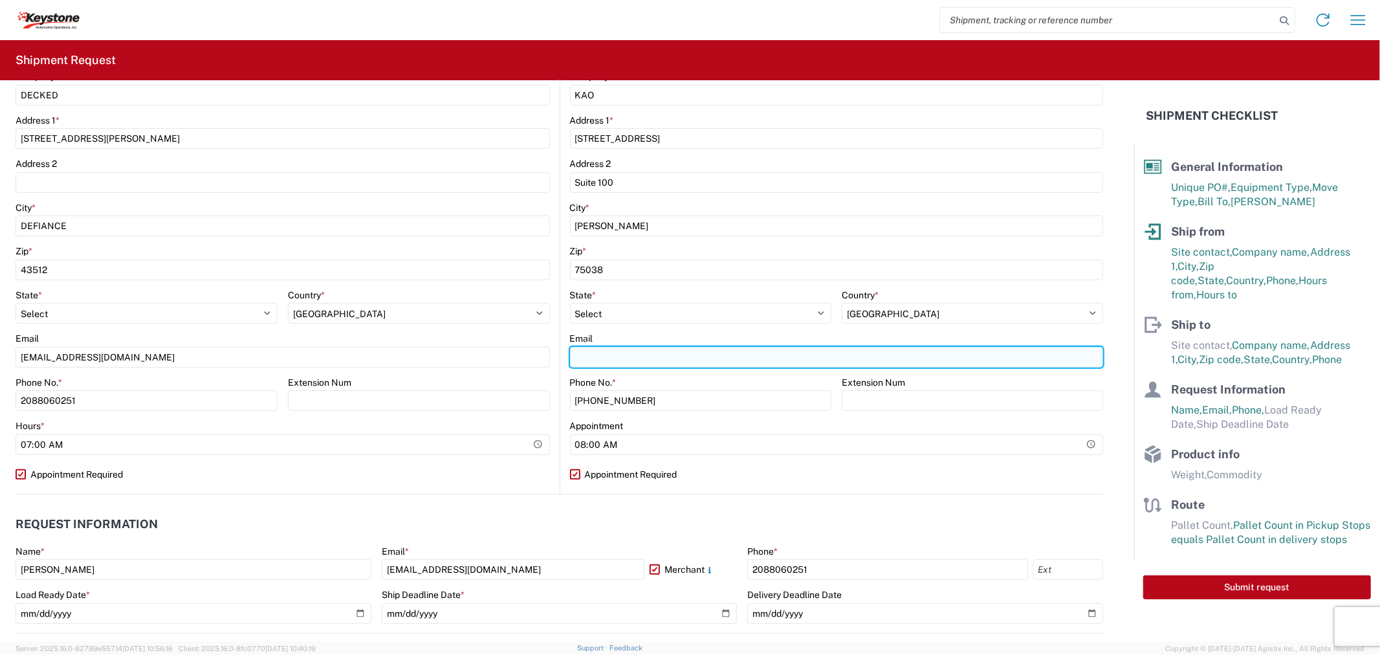
click at [657, 356] on input "Email" at bounding box center [837, 357] width 534 height 21
paste input "[EMAIL_ADDRESS][DOMAIN_NAME]"
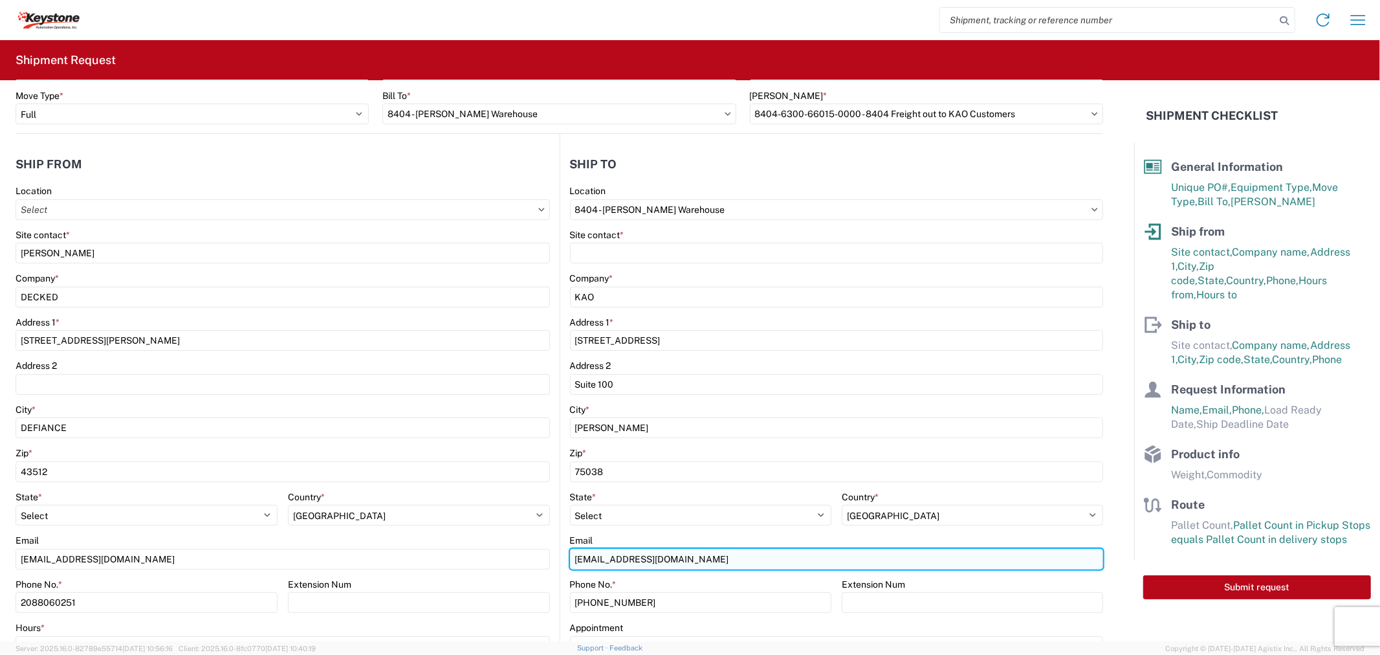
scroll to position [72, 0]
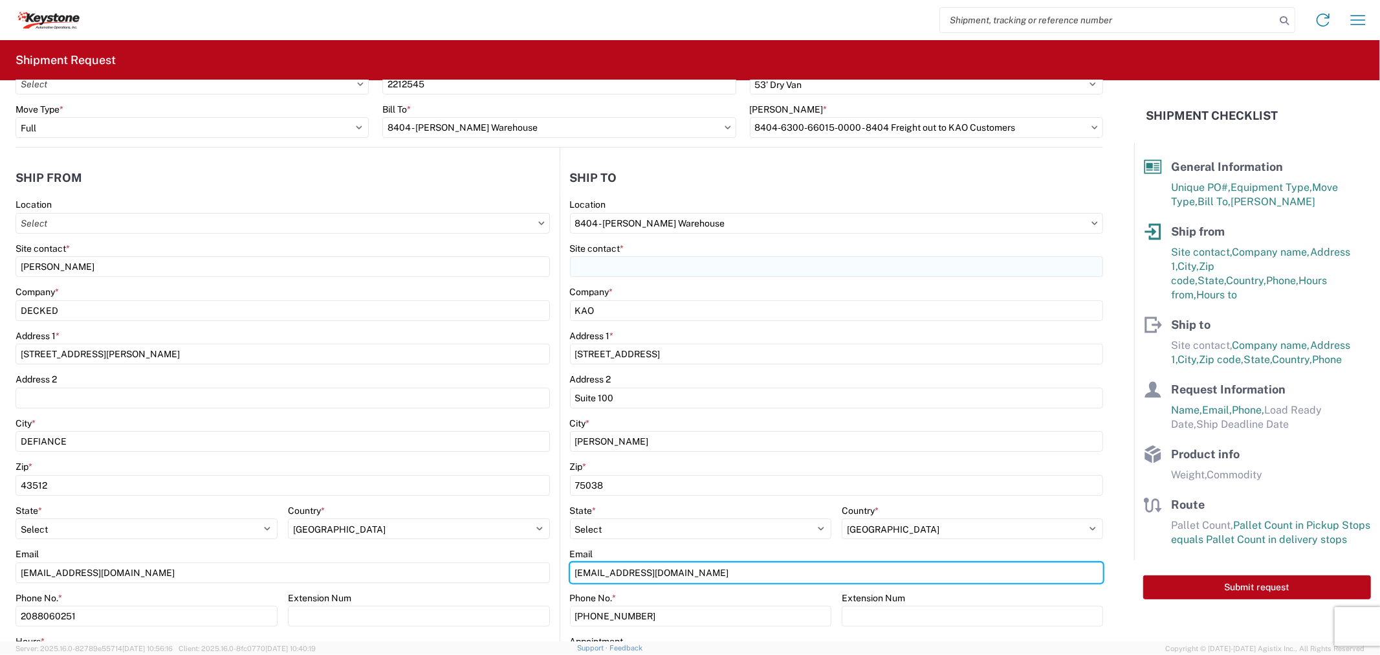
type input "[EMAIL_ADDRESS][DOMAIN_NAME]"
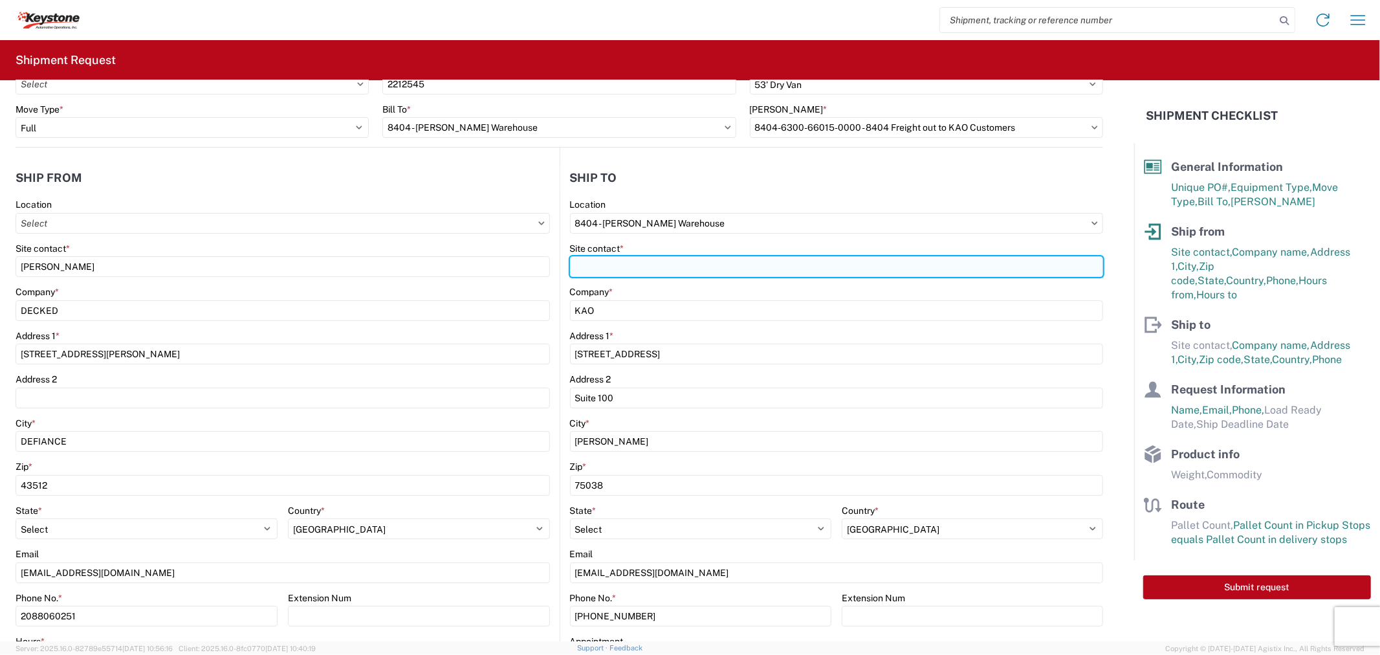
click at [635, 258] on input "Site contact *" at bounding box center [837, 266] width 534 height 21
type input "r"
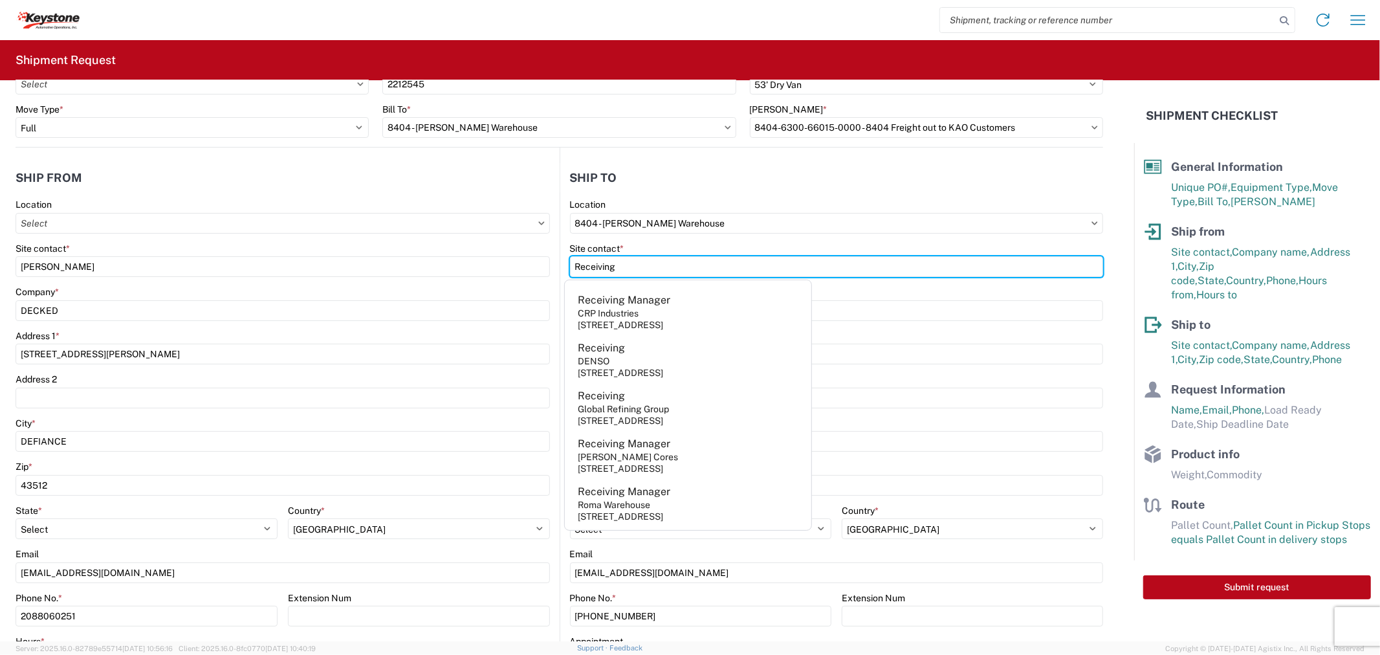
type input "Receiving"
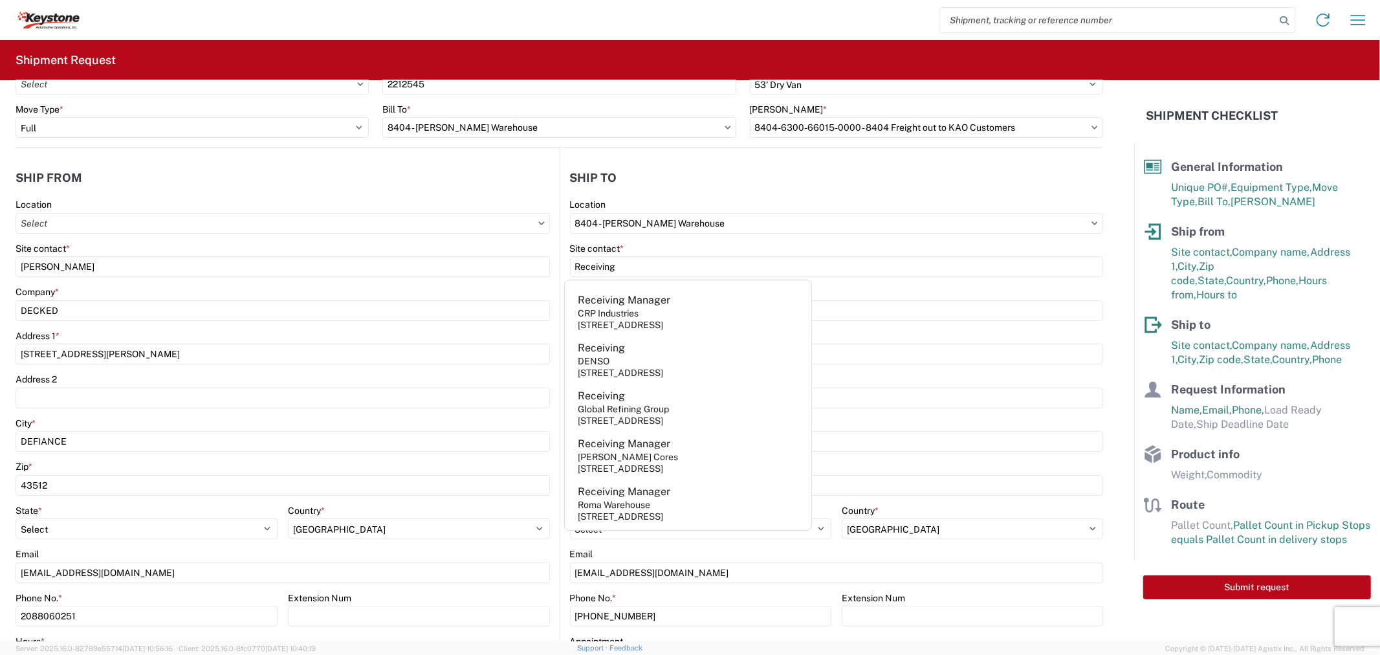
click at [720, 201] on div "Location" at bounding box center [837, 205] width 534 height 12
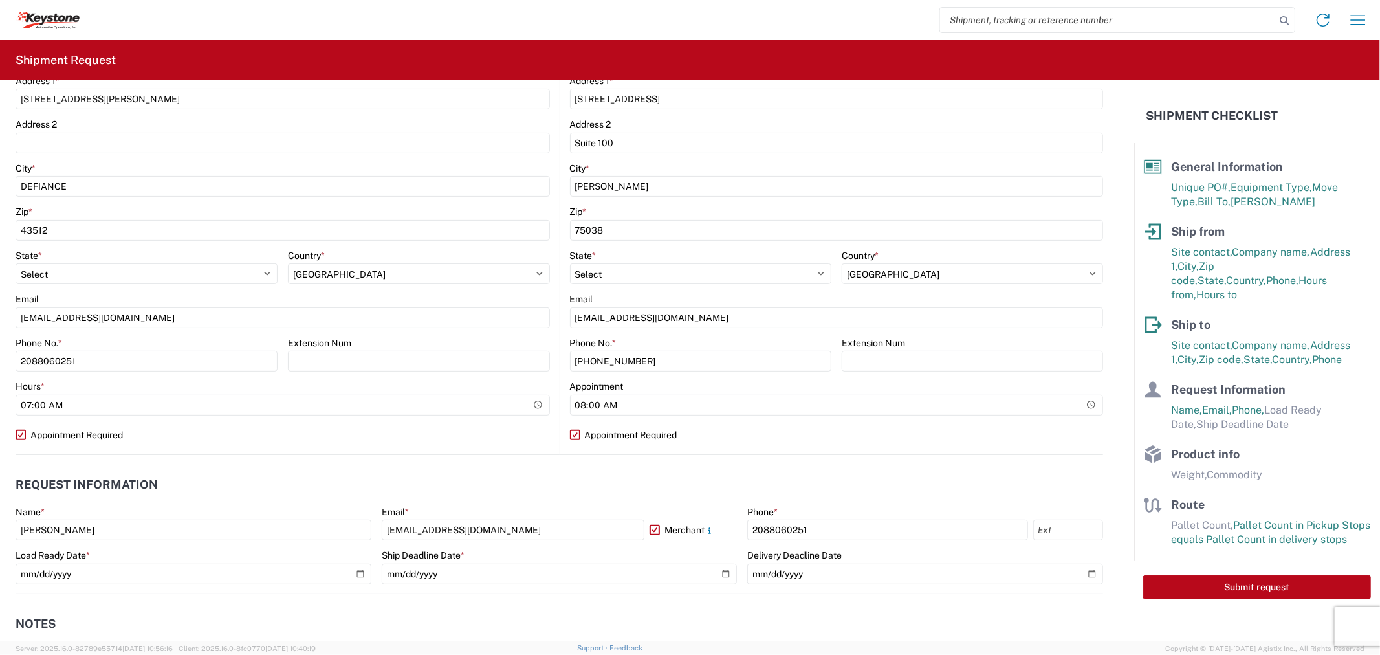
scroll to position [647, 0]
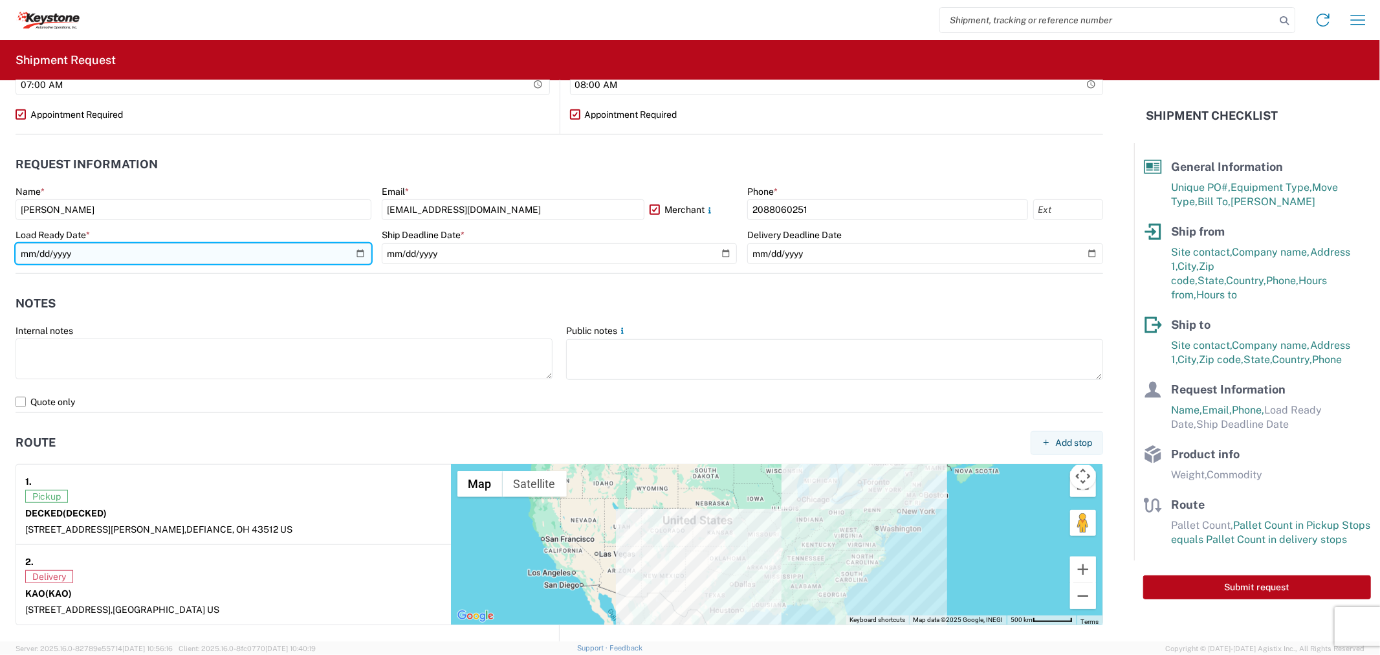
click at [353, 254] on input "date" at bounding box center [194, 253] width 356 height 21
type input "[DATE]"
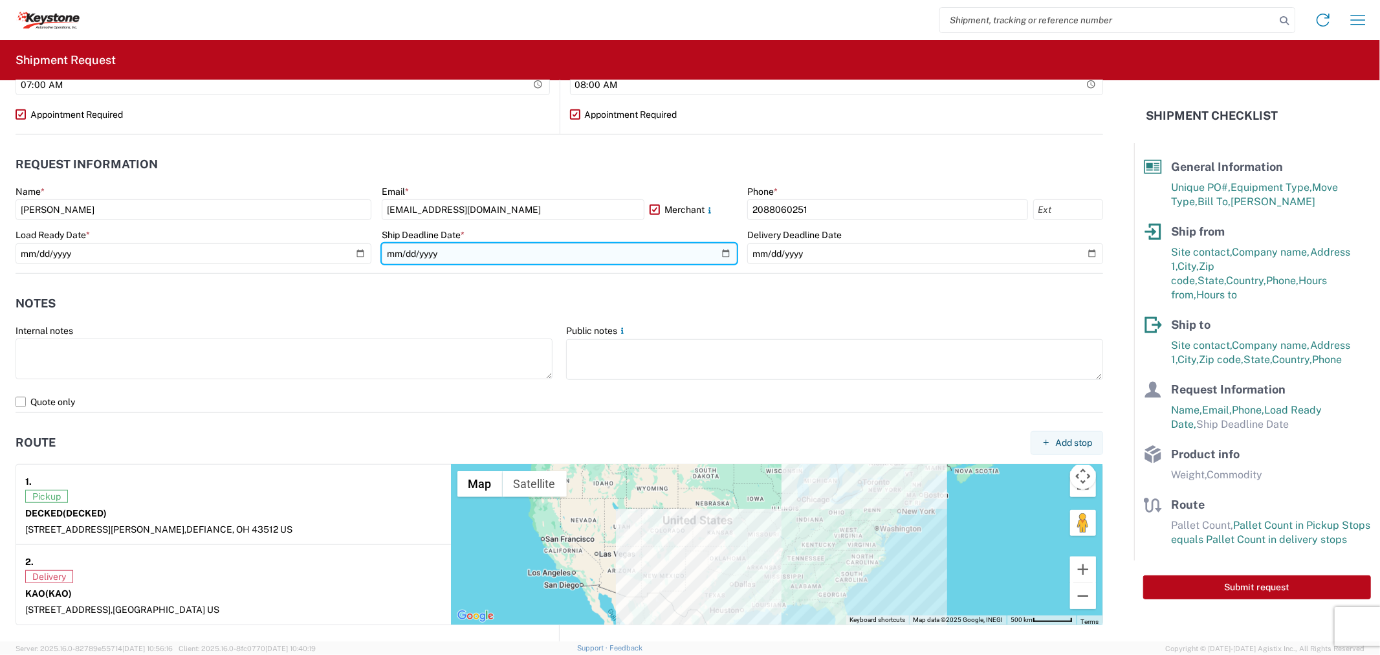
click at [716, 256] on input "date" at bounding box center [560, 253] width 356 height 21
type input "[DATE]"
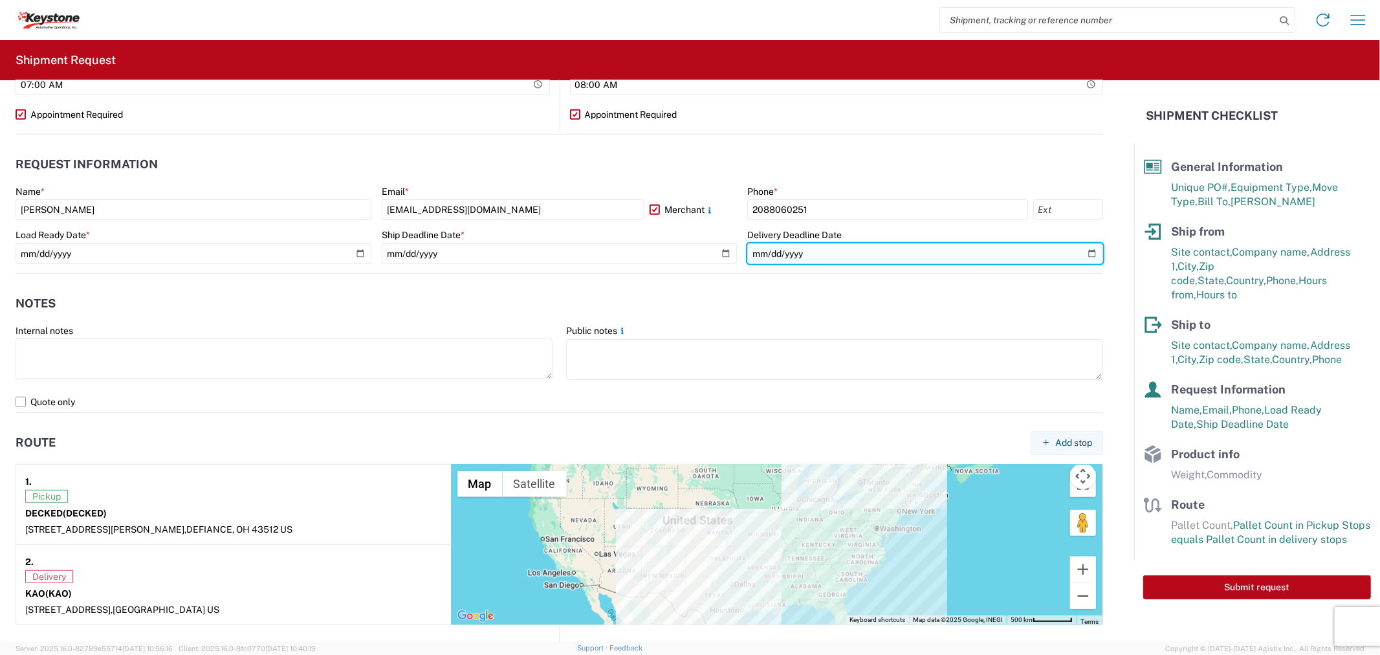
click at [1072, 250] on input "date" at bounding box center [925, 253] width 356 height 21
click at [1078, 253] on input "date" at bounding box center [925, 253] width 356 height 21
type input "[DATE]"
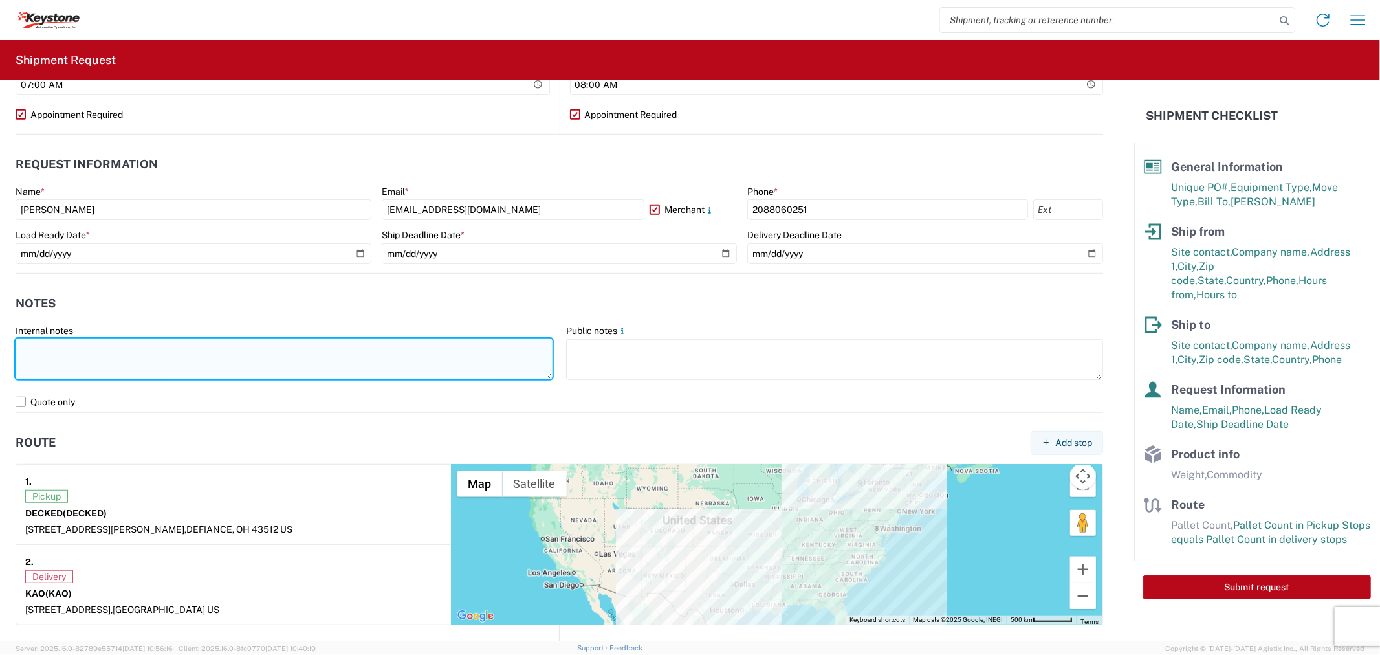
click at [291, 360] on textarea at bounding box center [284, 358] width 537 height 41
click at [138, 364] on textarea "837842 60 pallets will stack 4 high APPT REQUIRED" at bounding box center [284, 358] width 537 height 41
click at [228, 378] on textarea "837842 60 pallets will stack 4 high APPT REQUIRED" at bounding box center [284, 358] width 537 height 41
paste textarea "Driver is required to provide and utilize LOAD STRAPS and/or LOAD BARS to secur…"
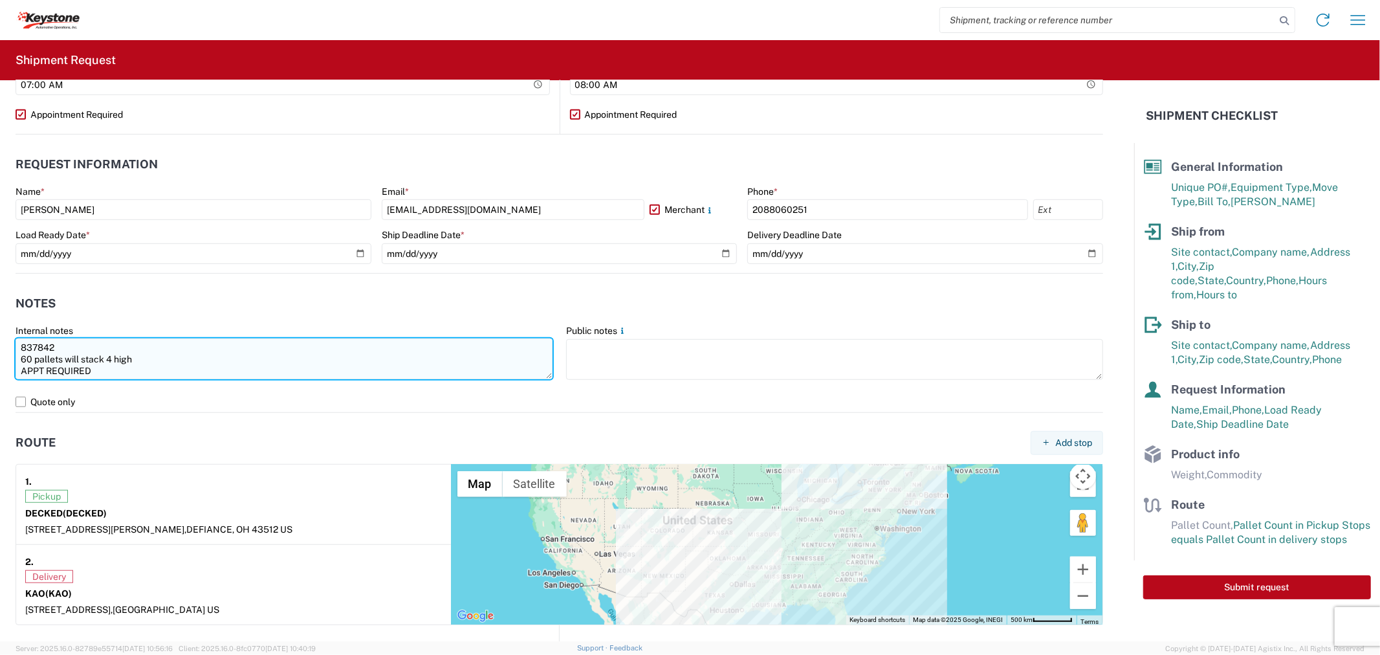
scroll to position [11, 0]
click at [233, 370] on textarea "837842 60 pallets will stack 4 high APPT REQUIRED Driver is required to provide…" at bounding box center [284, 358] width 537 height 41
click at [369, 357] on textarea "837842 60 pallets will stack 4 high APPT REQUIRED Driver is required to provide…" at bounding box center [284, 358] width 537 height 41
type textarea "837842 60 pallets will stack 4 high APPT REQUIRED NO BOX TRUCKS Driver is requi…"
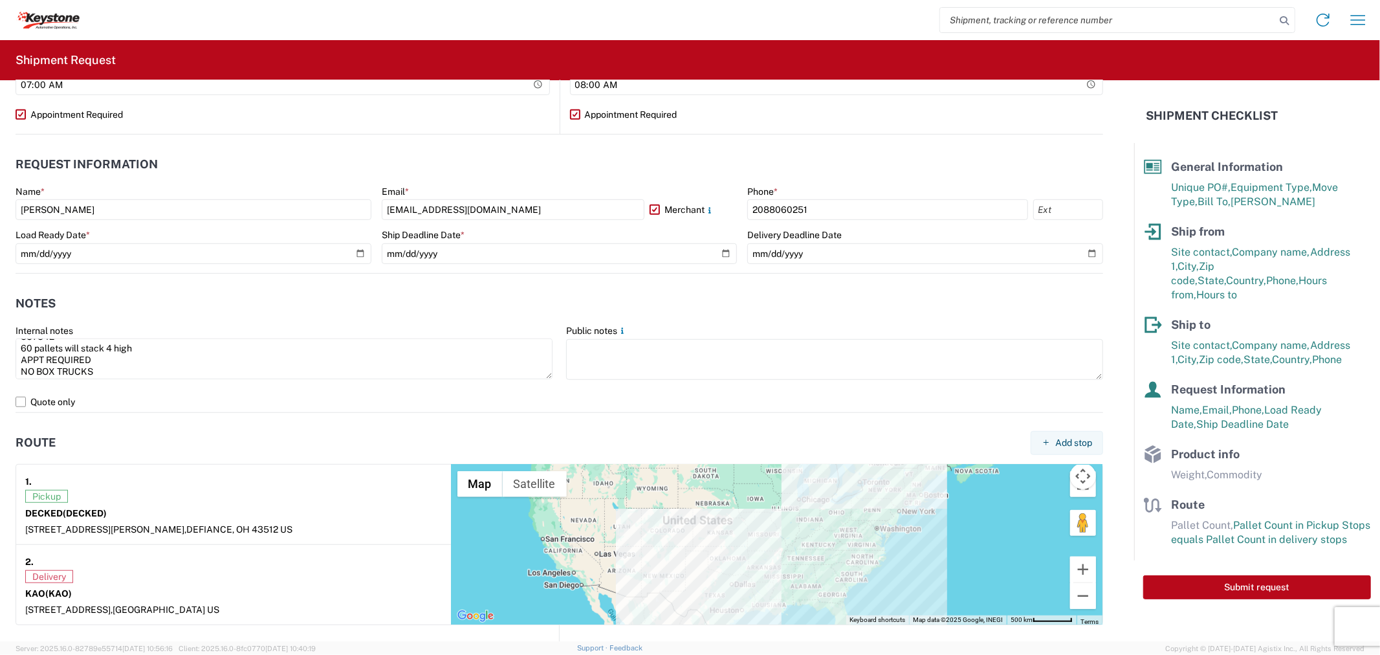
click at [560, 363] on agx-form-control-wrapper-v2 "Public notes" at bounding box center [835, 358] width 551 height 67
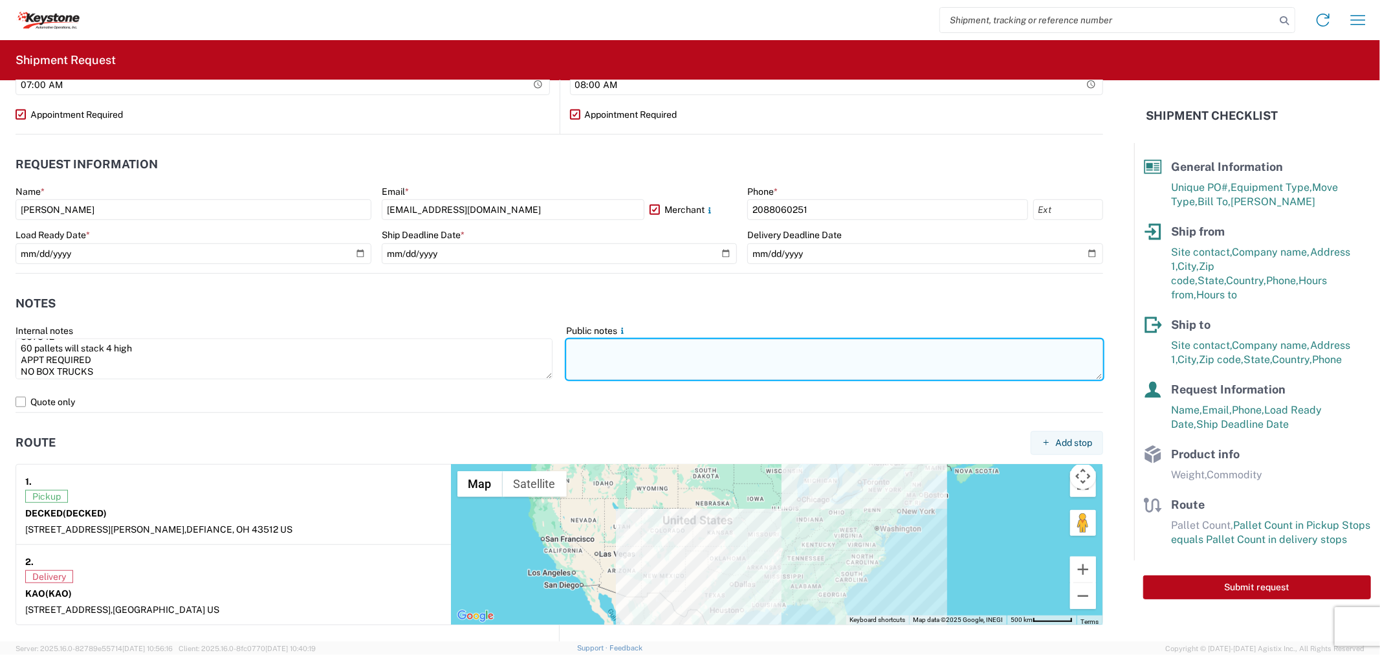
click at [583, 360] on textarea at bounding box center [834, 359] width 537 height 41
paste textarea "837842 60 pallets will stack 4 high APPT REQUIRED NO BOX TRUCKS Driver is requi…"
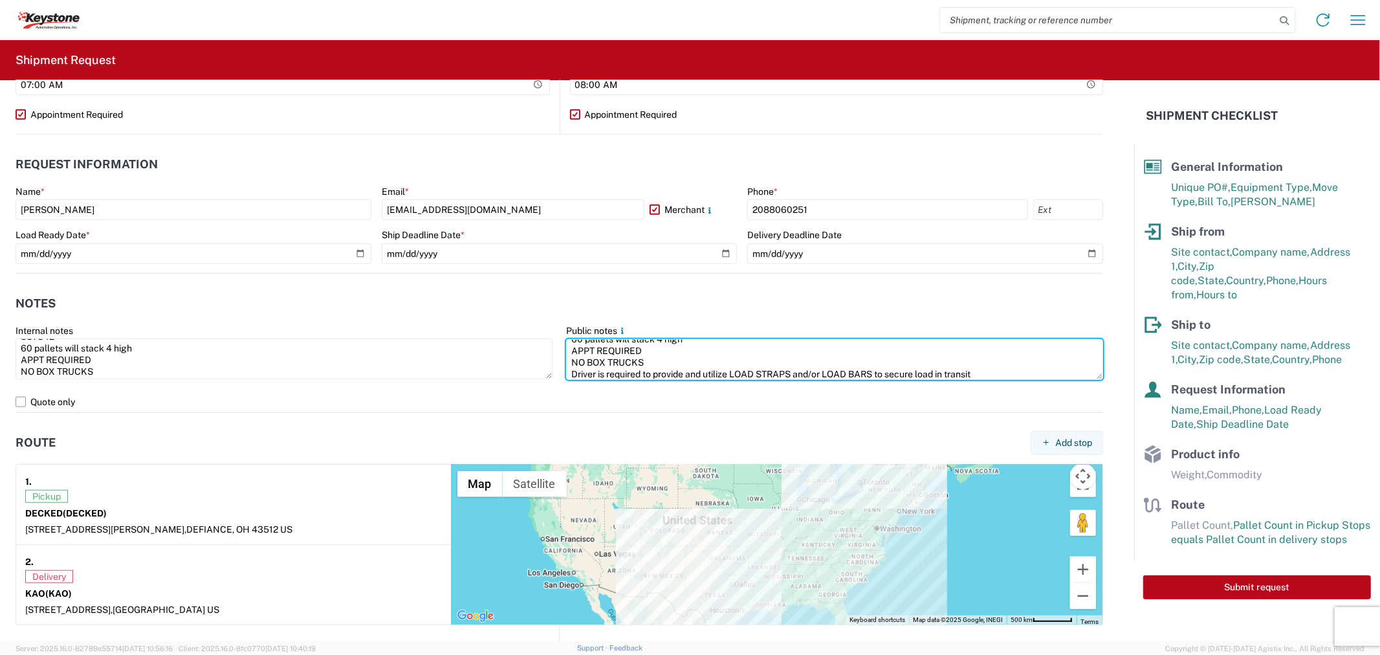
scroll to position [991, 0]
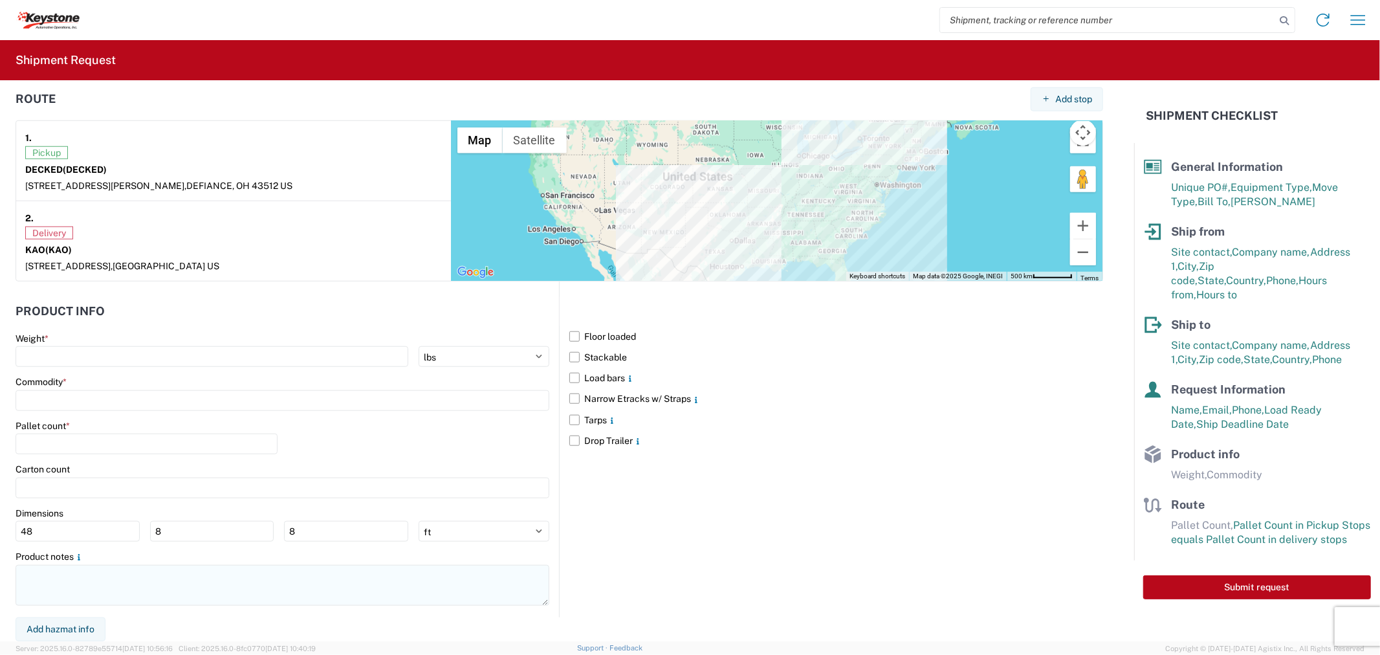
type textarea "837842 60 pallets will stack 4 high APPT REQUIRED NO BOX TRUCKS Driver is requi…"
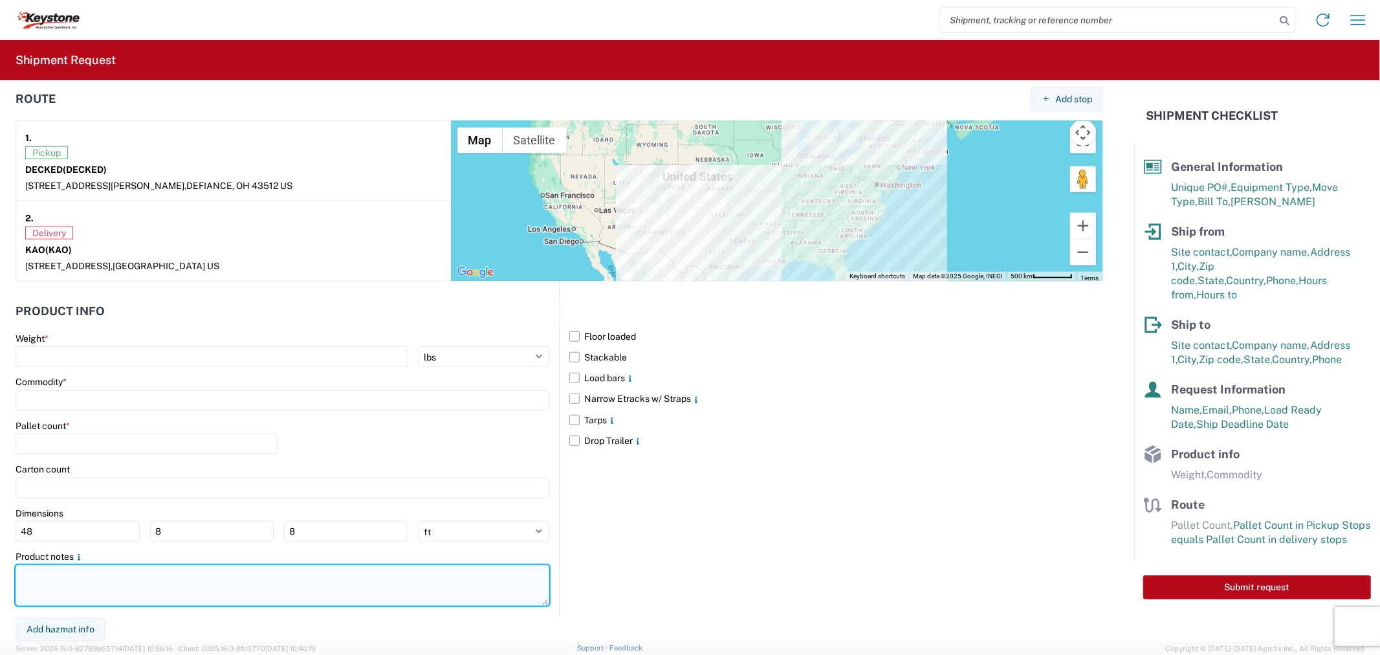
click at [184, 577] on textarea at bounding box center [283, 585] width 534 height 41
paste textarea "837842 60 pallets will stack 4 high APPT REQUIRED NO BOX TRUCKS Driver is requi…"
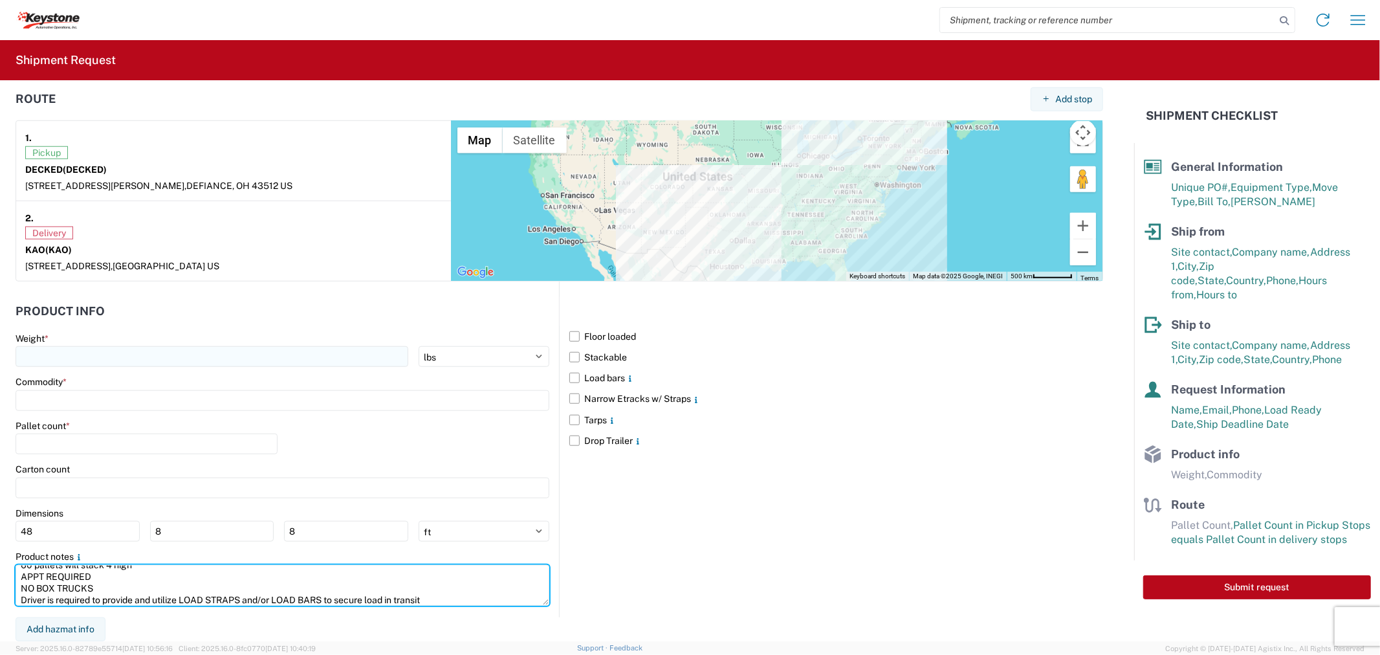
type textarea "837842 60 pallets will stack 4 high APPT REQUIRED NO BOX TRUCKS Driver is requi…"
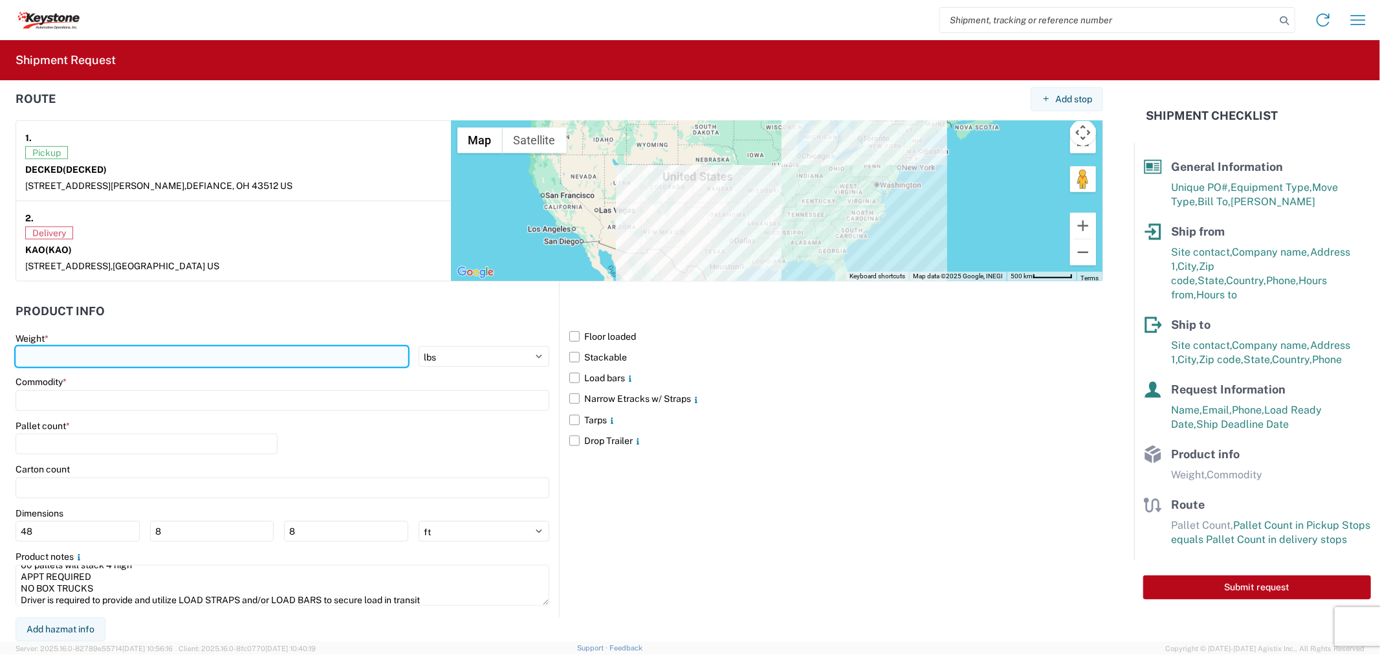
click at [133, 347] on input "number" at bounding box center [212, 356] width 393 height 21
type input "16280"
click at [569, 353] on label "Stackable" at bounding box center [836, 357] width 534 height 21
click at [0, 0] on input "Stackable" at bounding box center [0, 0] width 0 height 0
click at [571, 377] on label "Load bars" at bounding box center [836, 378] width 534 height 21
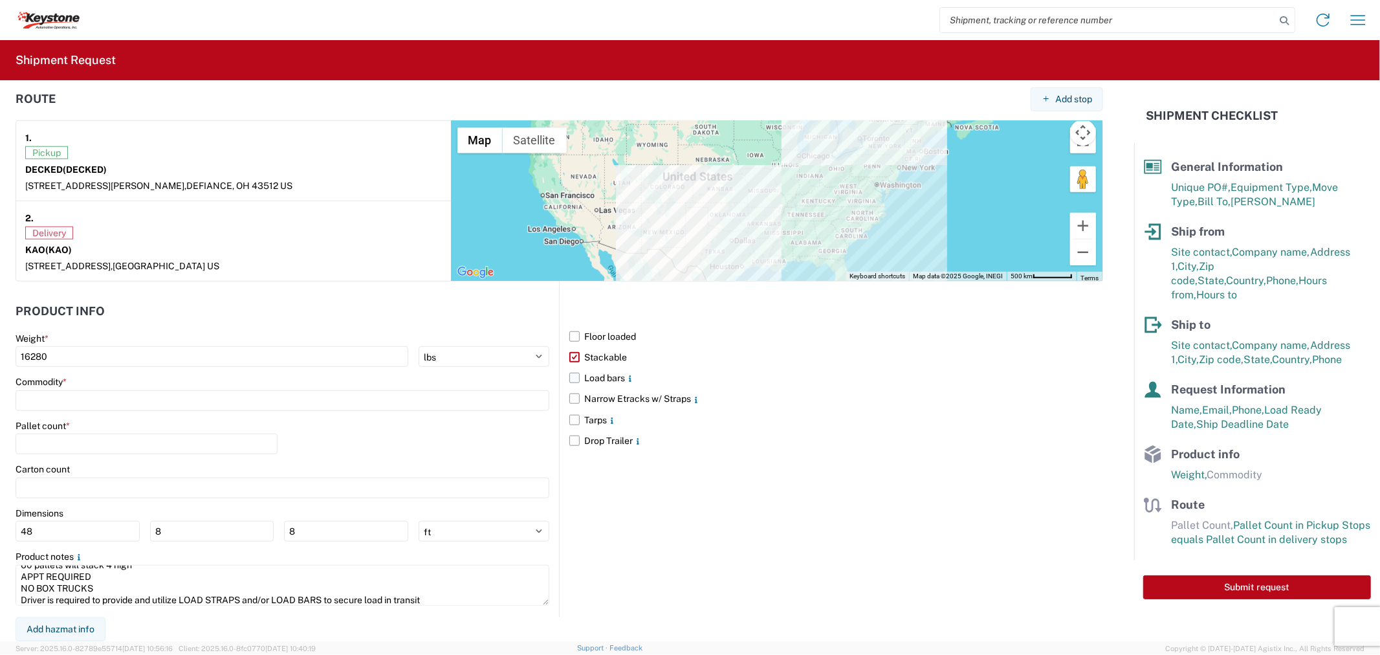
click at [0, 0] on input "Load bars" at bounding box center [0, 0] width 0 height 0
click at [98, 399] on input at bounding box center [283, 400] width 534 height 21
type input "gener"
click at [85, 457] on div "General Auto Parts (dry)" at bounding box center [132, 457] width 226 height 21
type input "General Auto Parts (dry)"
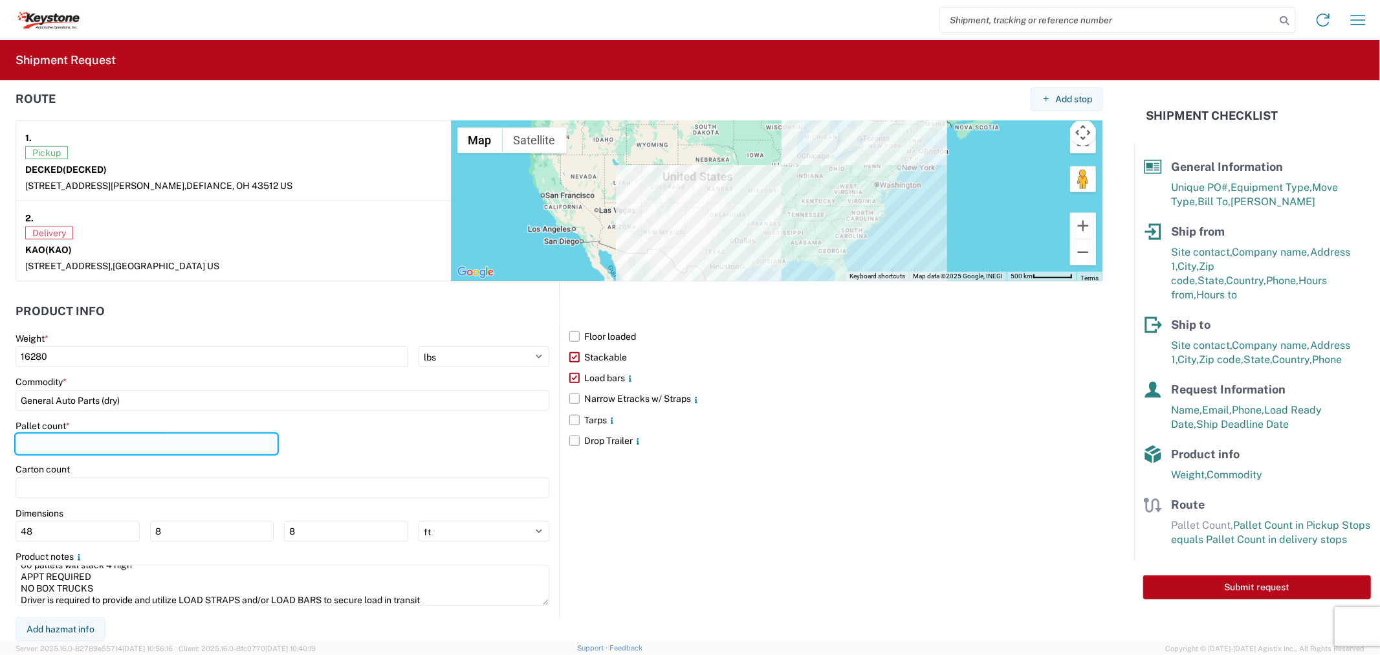
click at [70, 448] on input "number" at bounding box center [147, 444] width 262 height 21
type input "60"
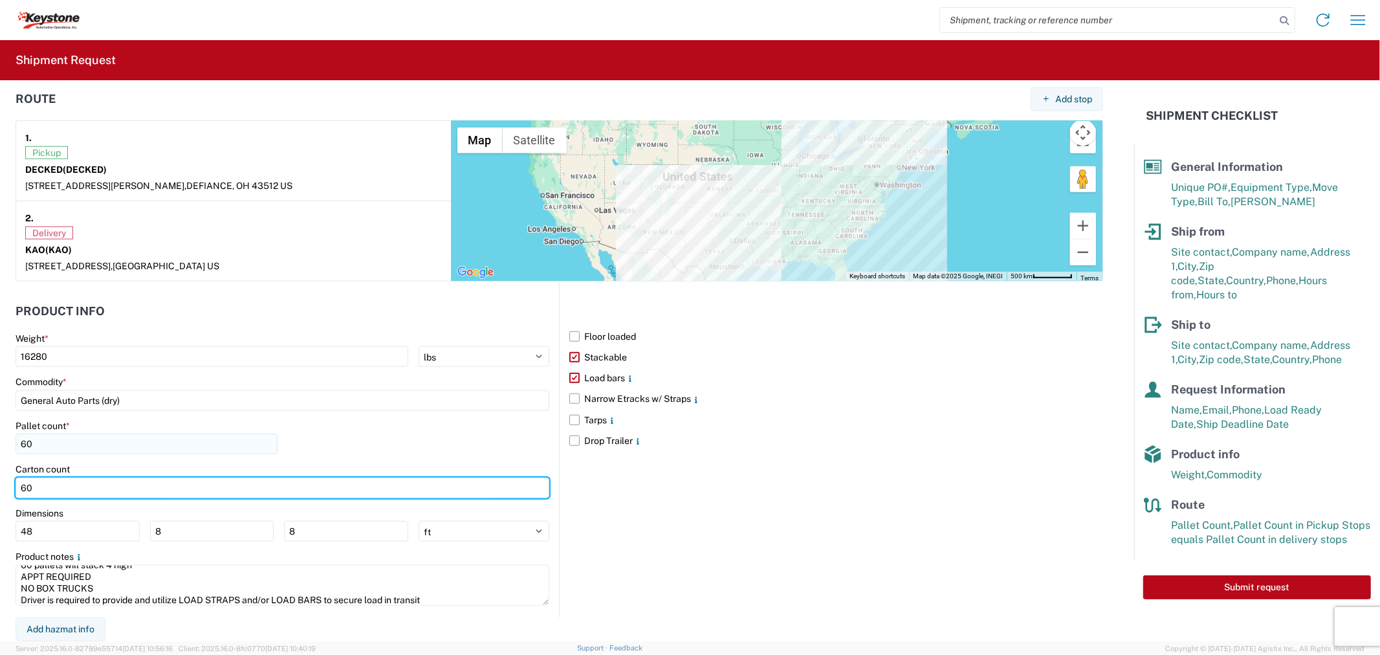
type input "60"
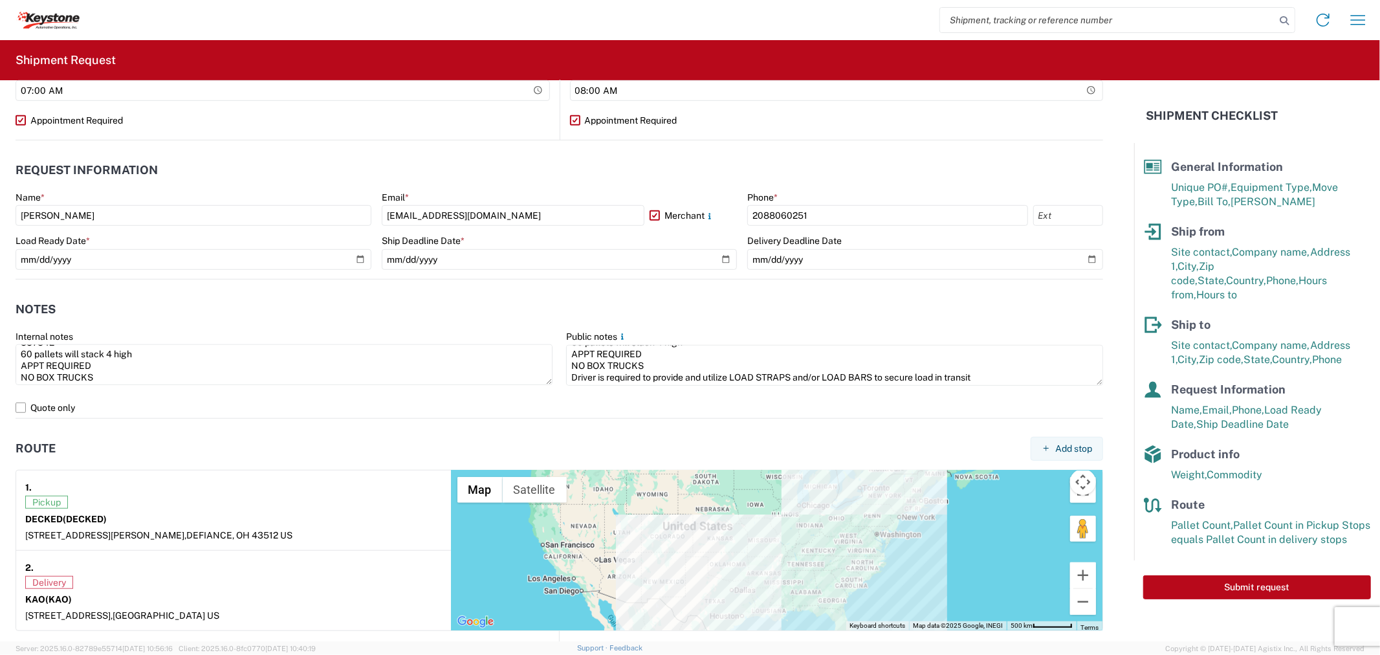
scroll to position [991, 0]
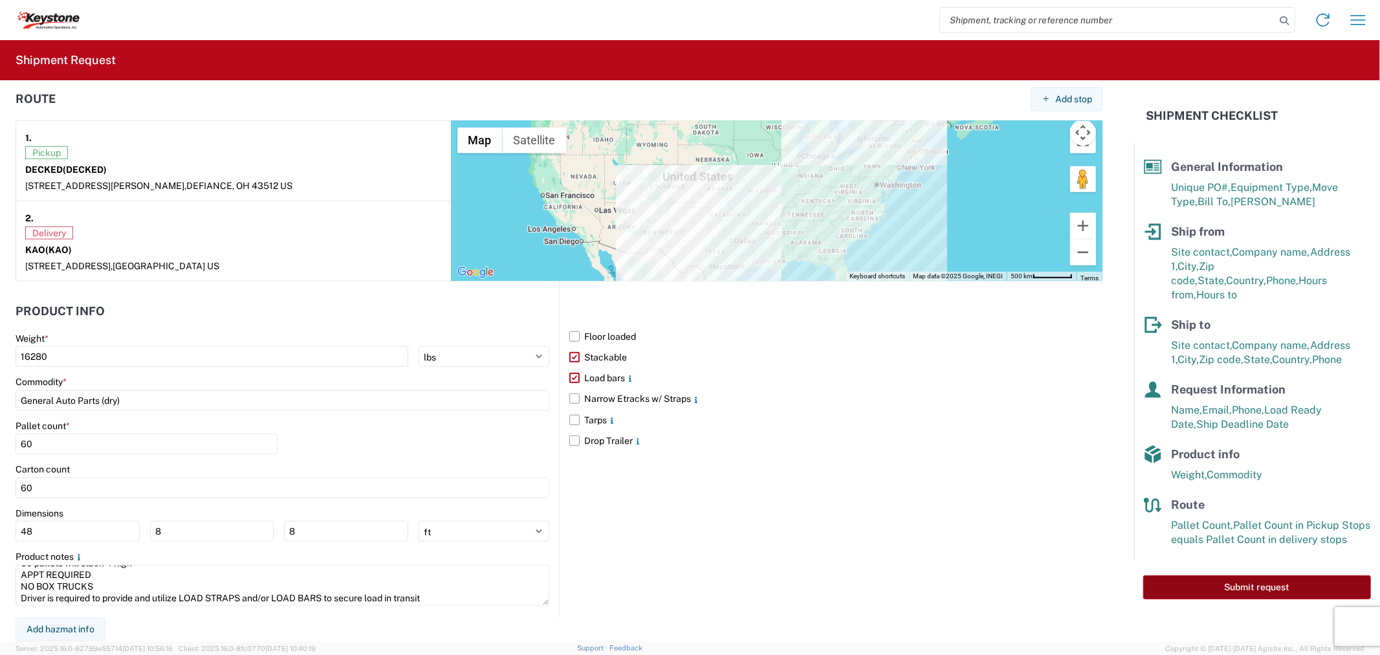
click at [1184, 575] on button "Submit request" at bounding box center [1257, 587] width 228 height 24
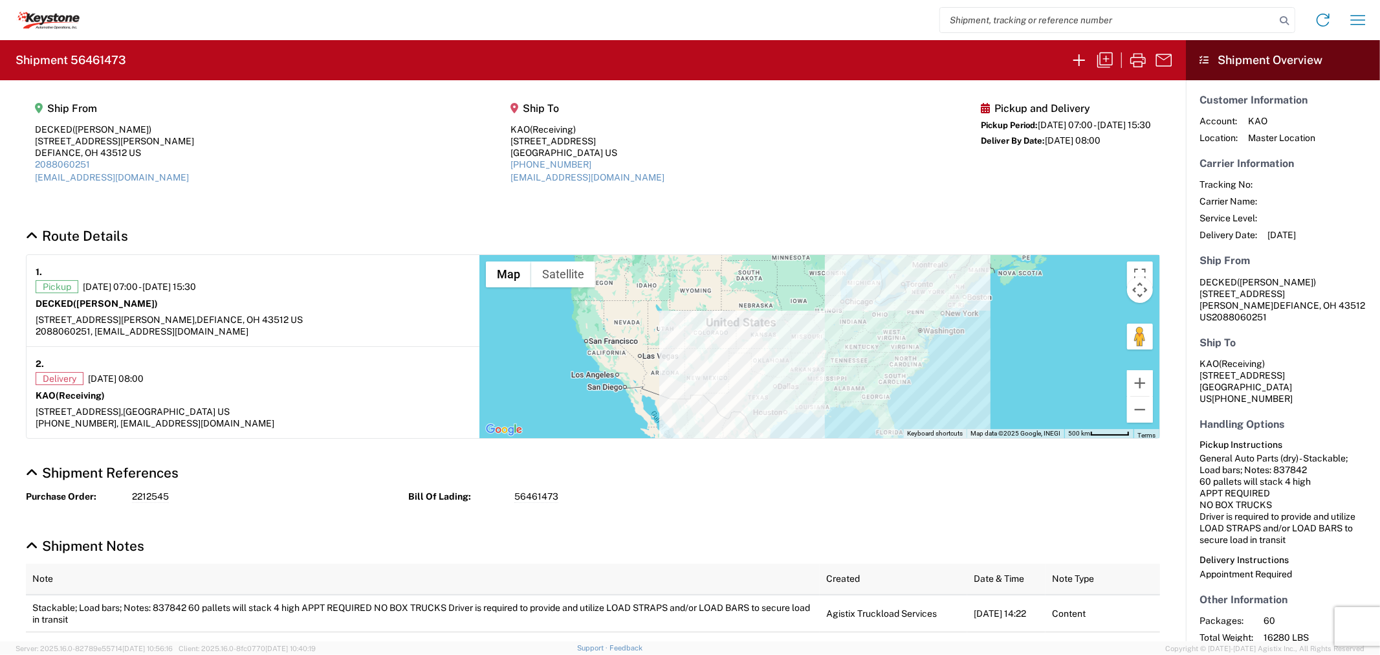
click at [115, 60] on h2 "Shipment 56461473" at bounding box center [71, 60] width 111 height 16
copy h2 "56461473"
